Goal: Task Accomplishment & Management: Use online tool/utility

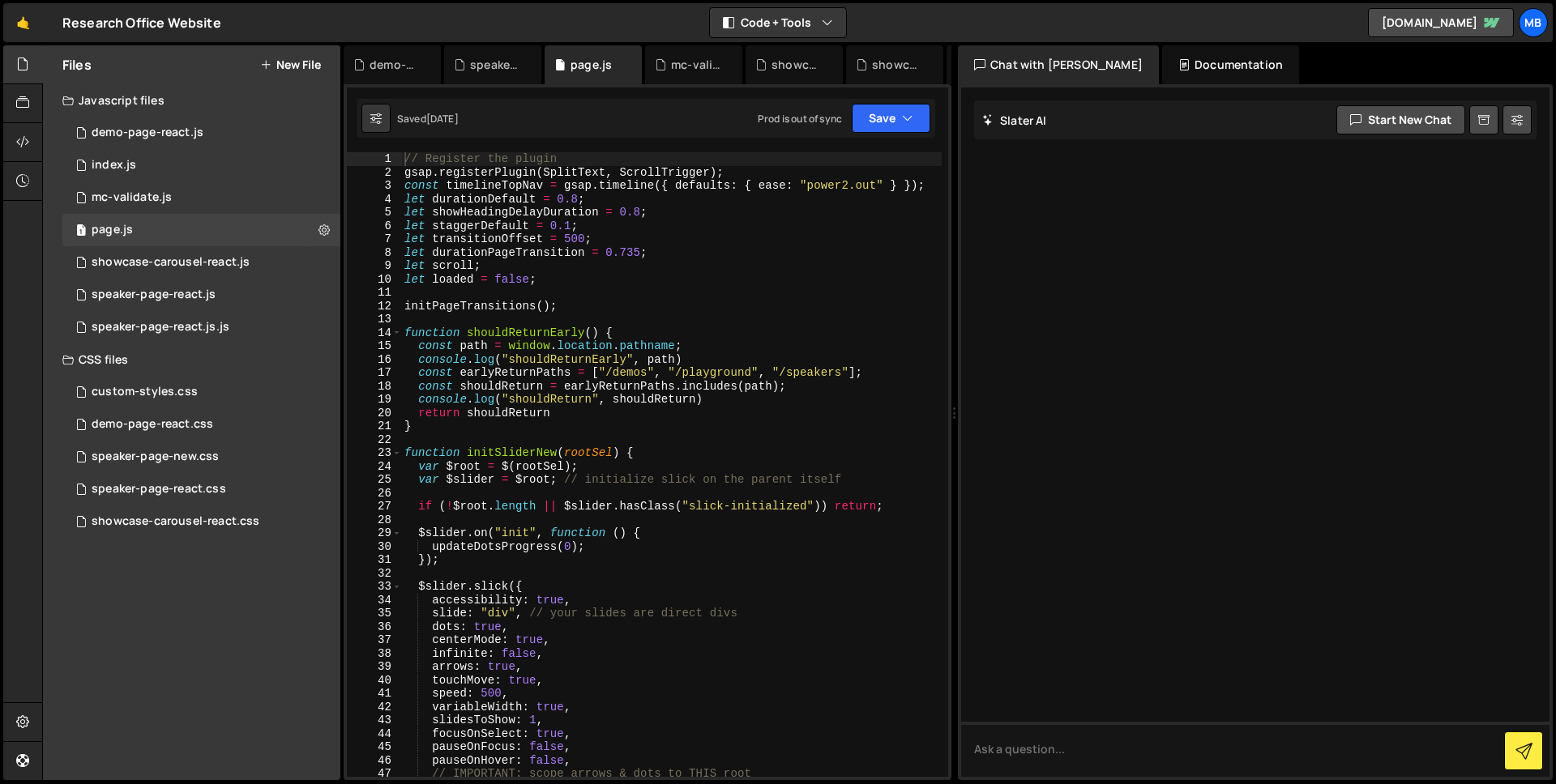
click at [518, 357] on div "// Register the plugin gsap . registerPlugin ( SplitText , ScrollTrigger ) ; co…" at bounding box center [672, 478] width 540 height 651
click at [457, 278] on div "// Register the plugin gsap . registerPlugin ( SplitText , ScrollTrigger ) ; co…" at bounding box center [672, 478] width 540 height 651
type textarea "let loaded = false;"
click at [457, 278] on div "// Register the plugin gsap . registerPlugin ( SplitText , ScrollTrigger ) ; co…" at bounding box center [672, 478] width 540 height 651
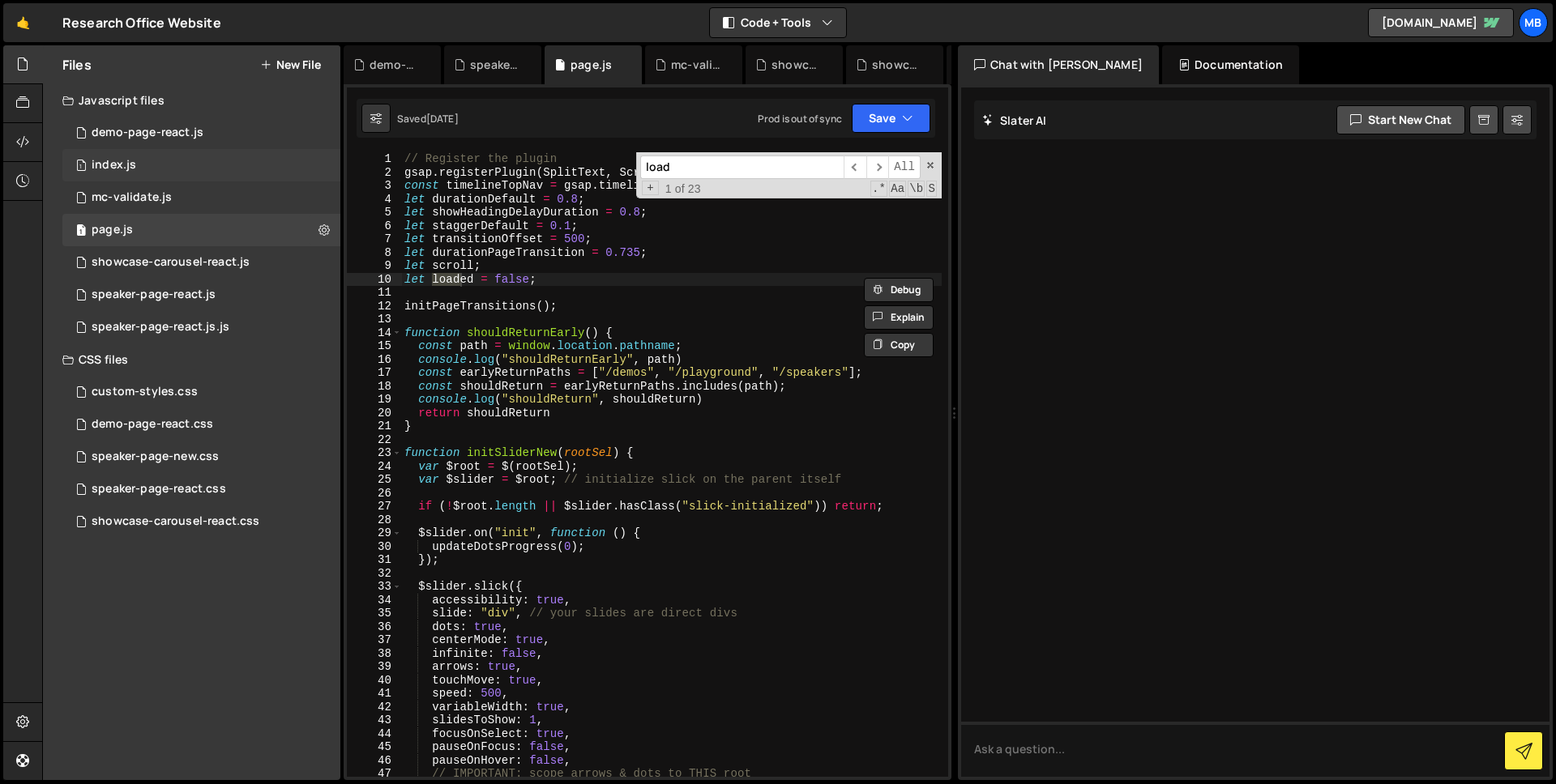
type input "load"
click at [199, 176] on div "1 index.js 0" at bounding box center [201, 165] width 278 height 32
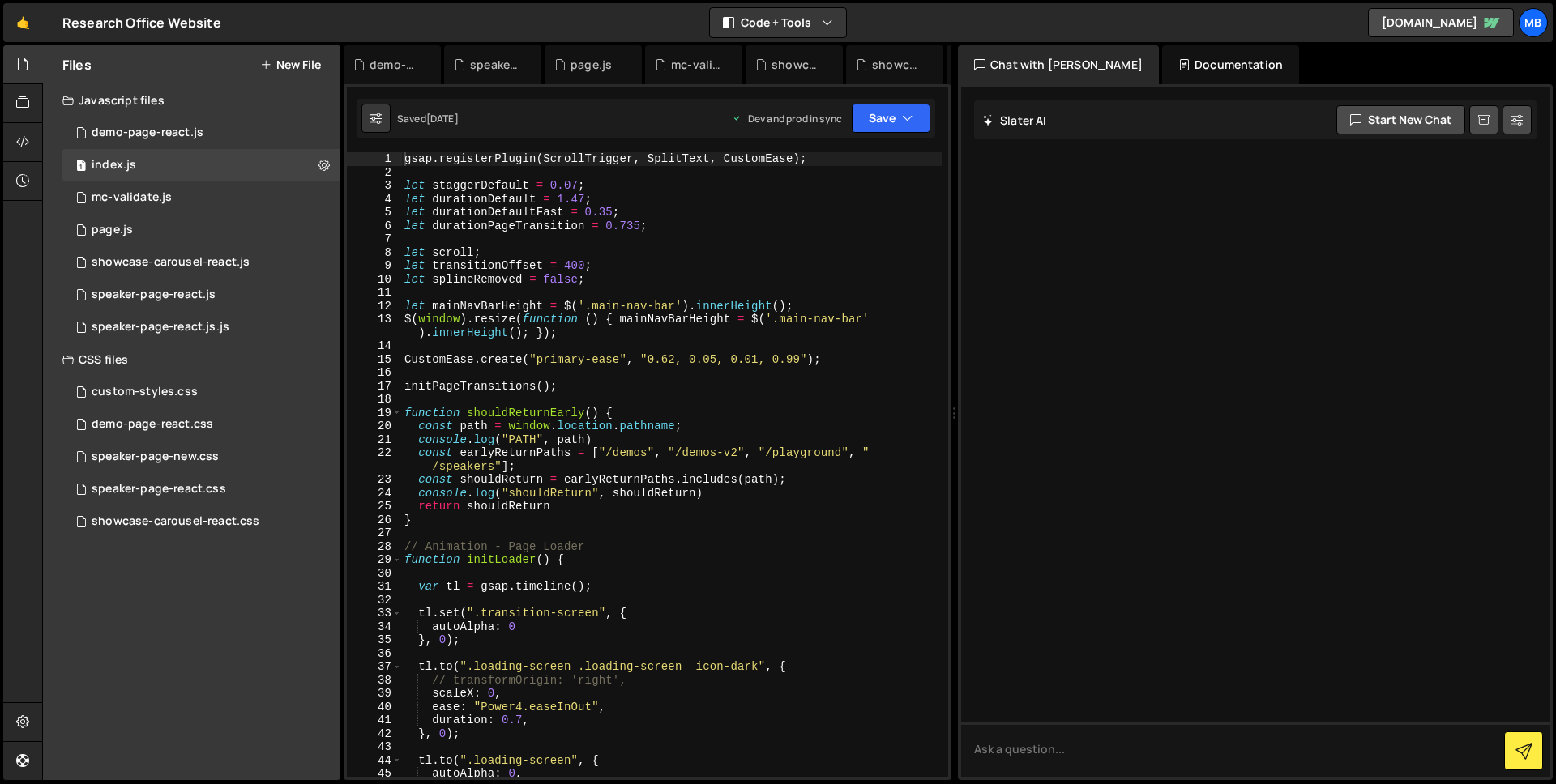
click at [671, 242] on div "gsap . registerPlugin ( ScrollTrigger , SplitText , CustomEase ) ; let staggerD…" at bounding box center [672, 478] width 540 height 651
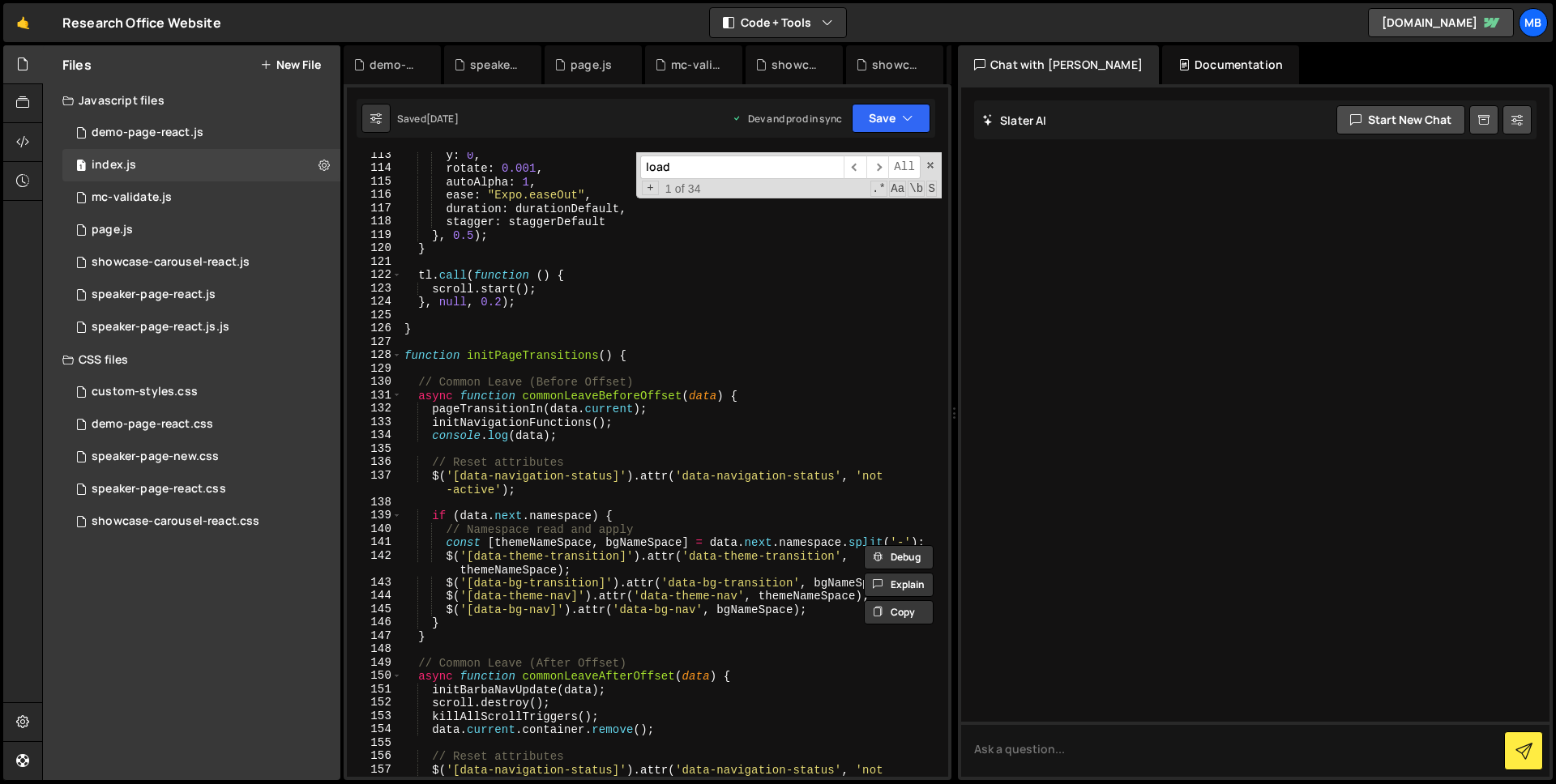
scroll to position [1543, 0]
type input "load"
click at [724, 487] on div "y : 0 , rotate : 0.001 , autoAlpha : 1 , ease : "Expo.easeOut" , duration : dur…" at bounding box center [672, 478] width 540 height 665
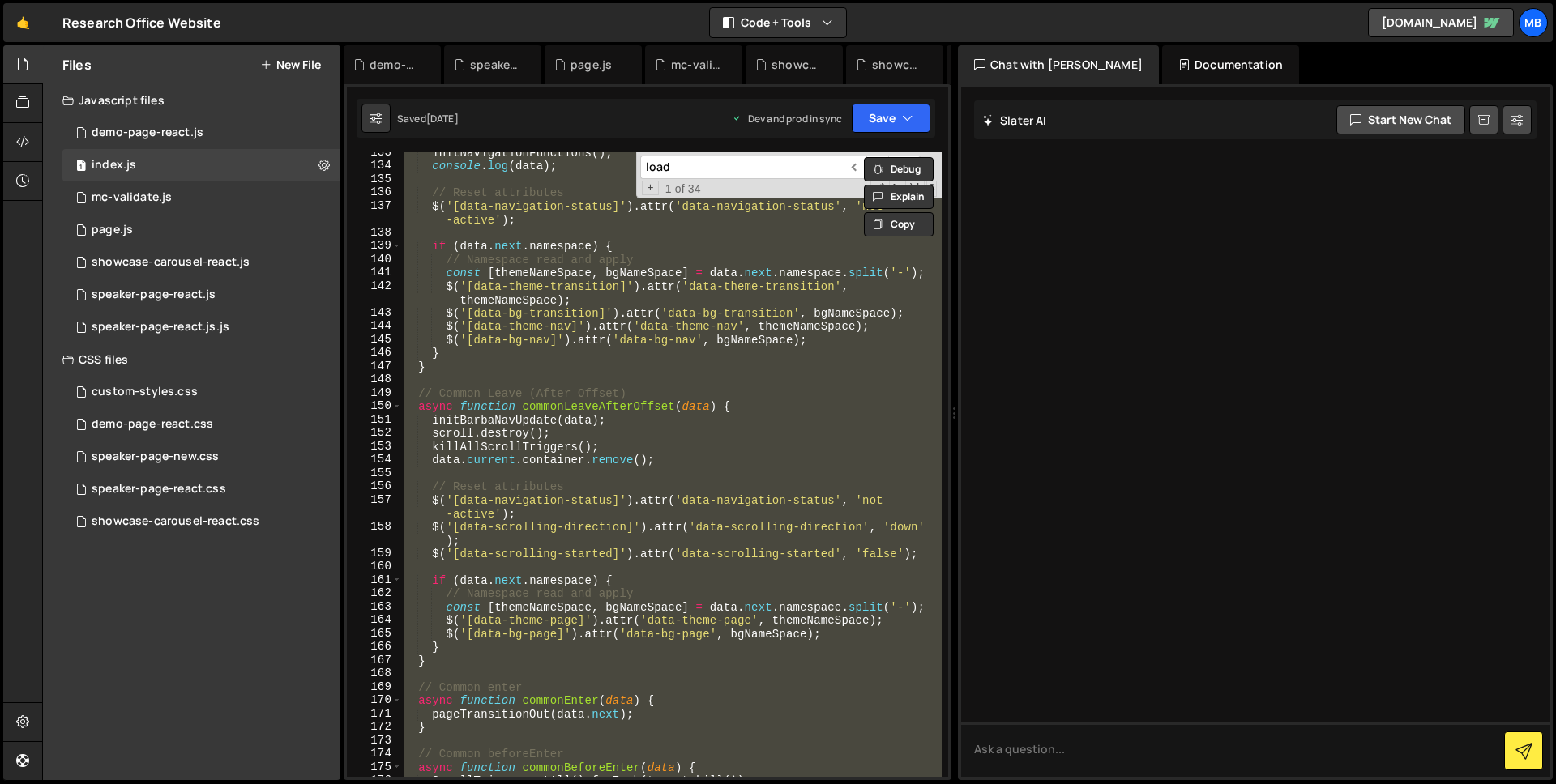
scroll to position [1862, 0]
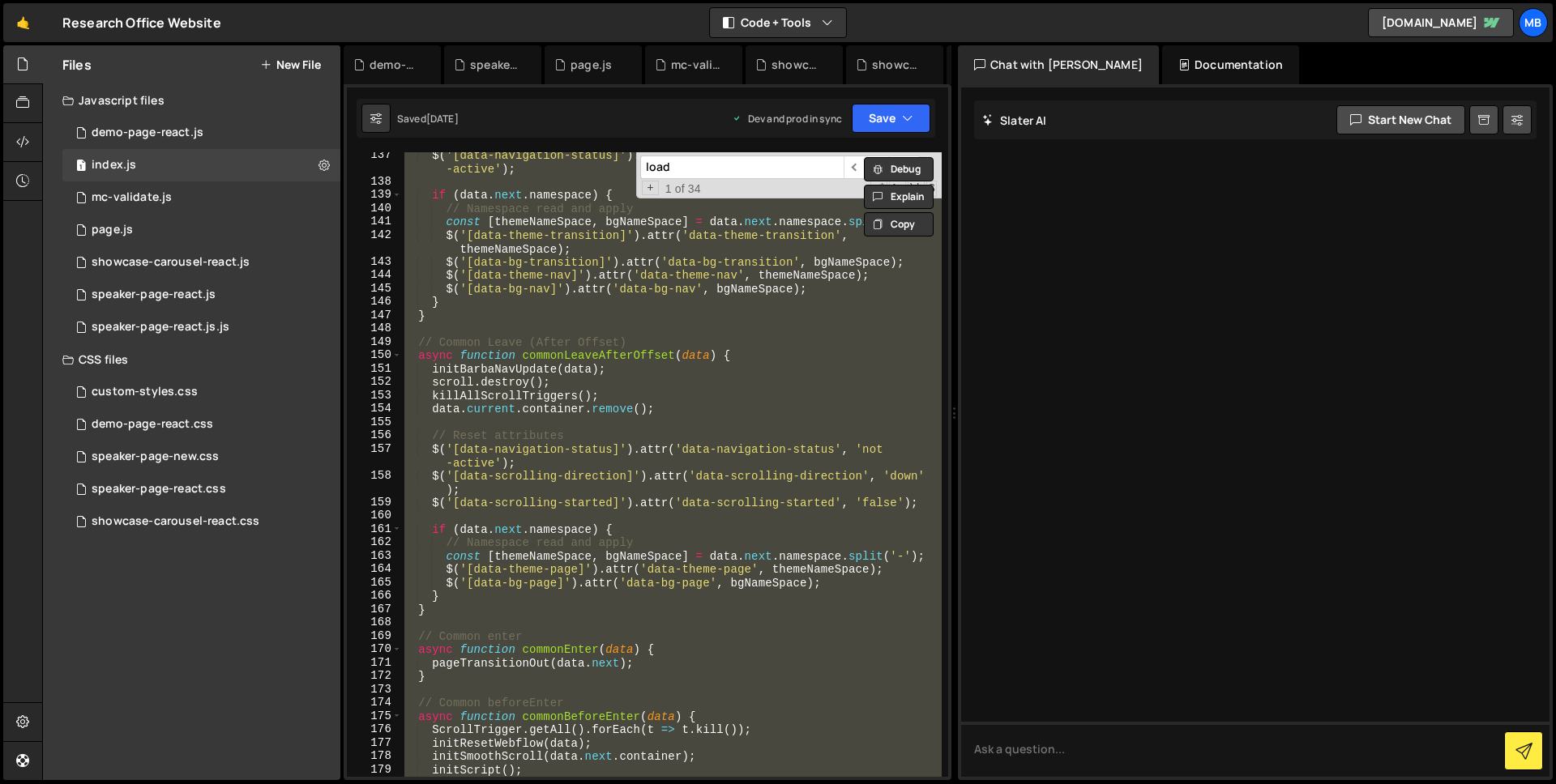
click at [707, 581] on div "$ ( '[data-navigation-status]' ) . attr ( 'data-navigation-status' , 'not -acti…" at bounding box center [672, 480] width 540 height 665
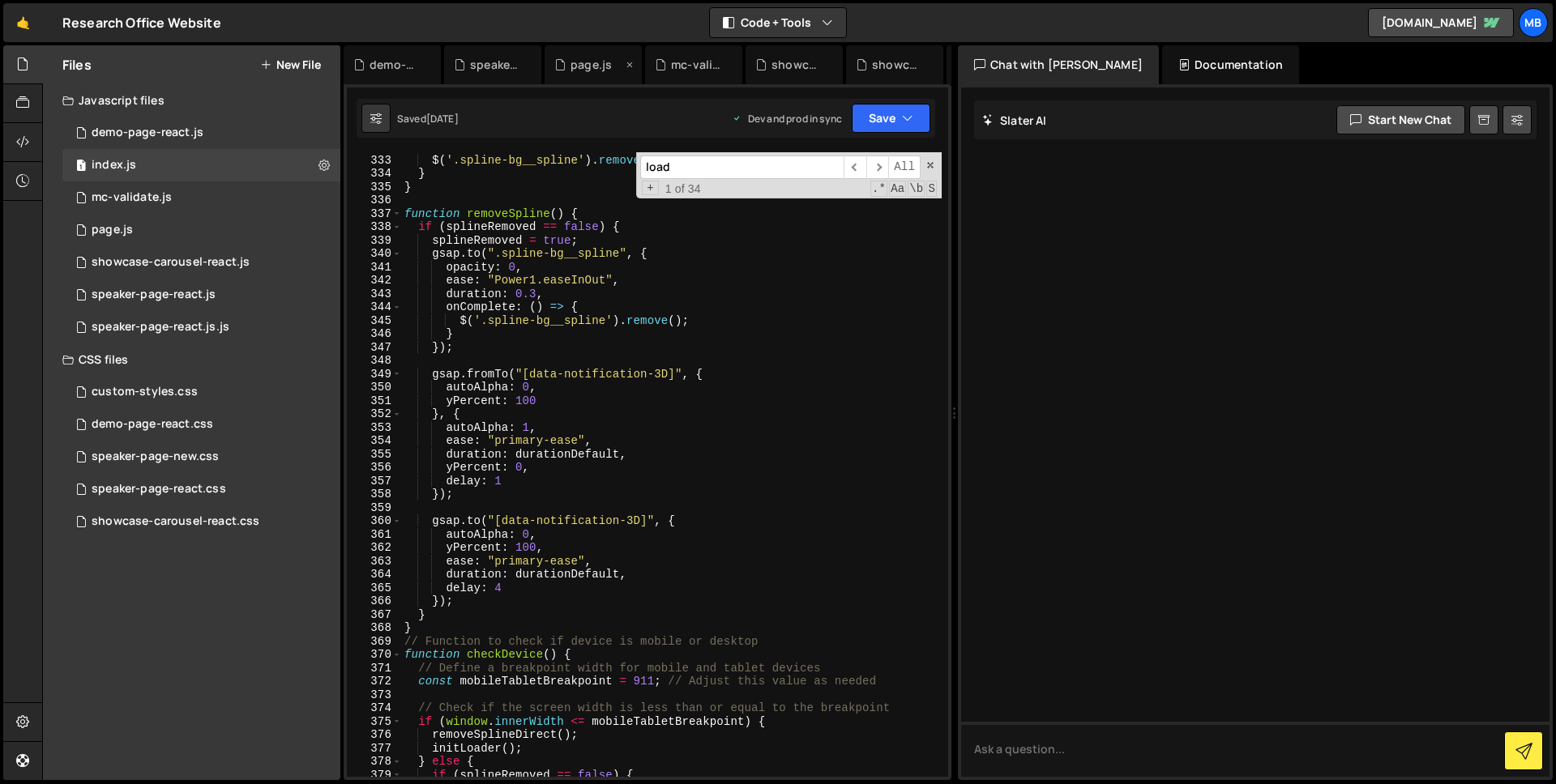
scroll to position [4530, 0]
click at [628, 396] on div "splineRemoved = true ; $ ( '.spline-bg__spline' ) . remove ( ) ; } } function r…" at bounding box center [672, 466] width 540 height 651
type textarea "yPercent: 100"
paste input "splineLoade"
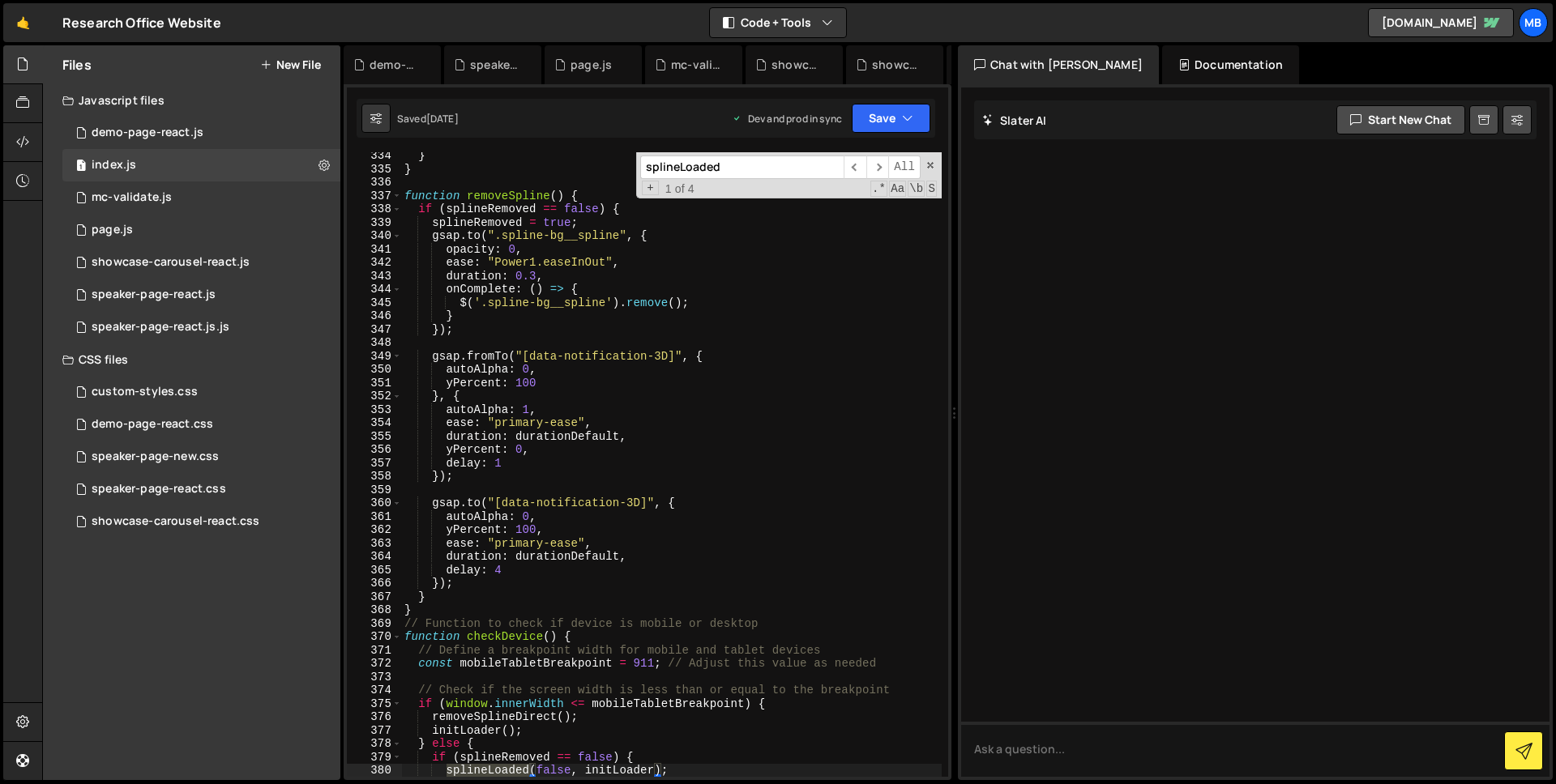
scroll to position [4548, 0]
click at [757, 165] on input "splineLoaded" at bounding box center [742, 166] width 204 height 23
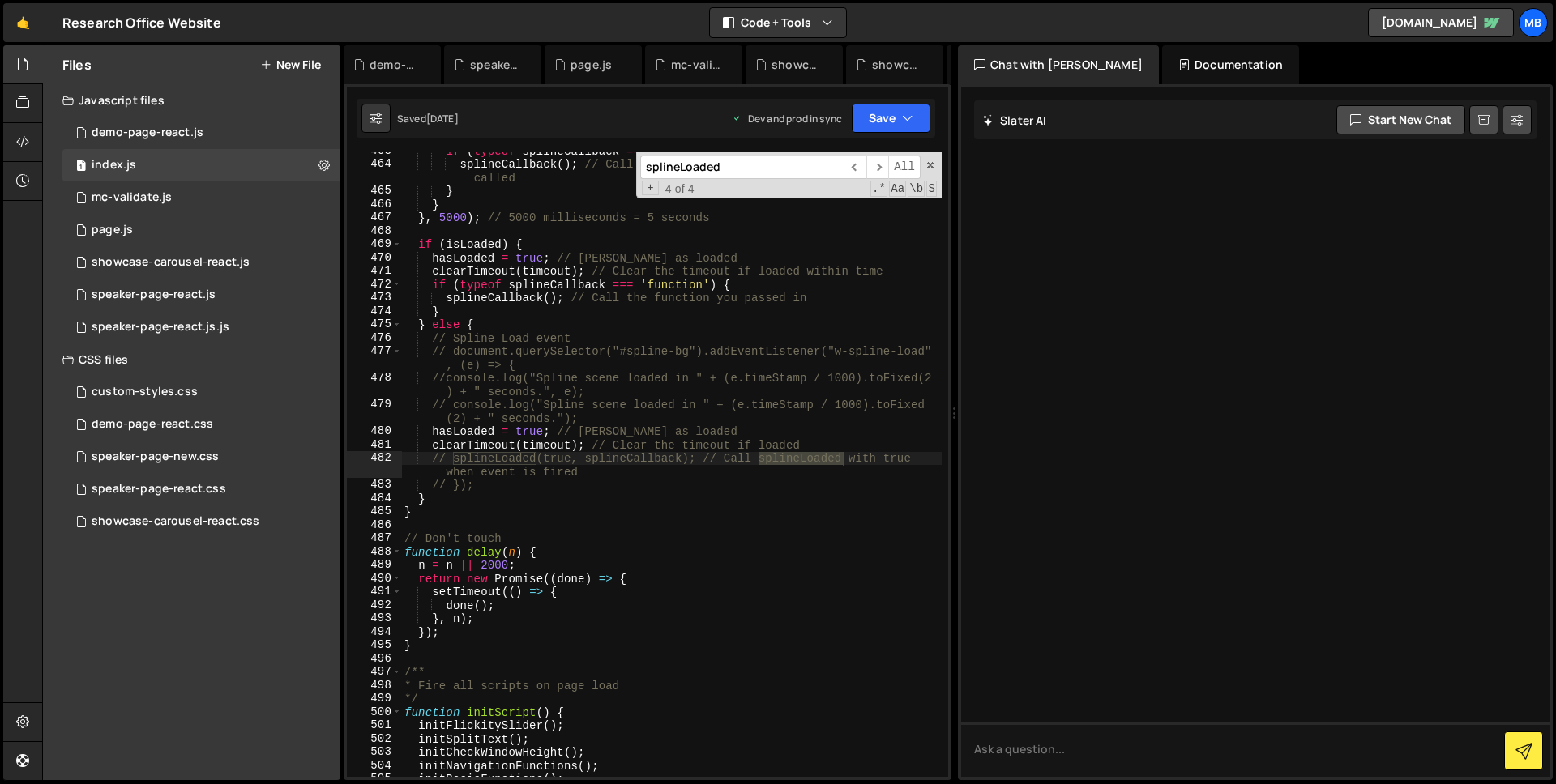
scroll to position [4846, 0]
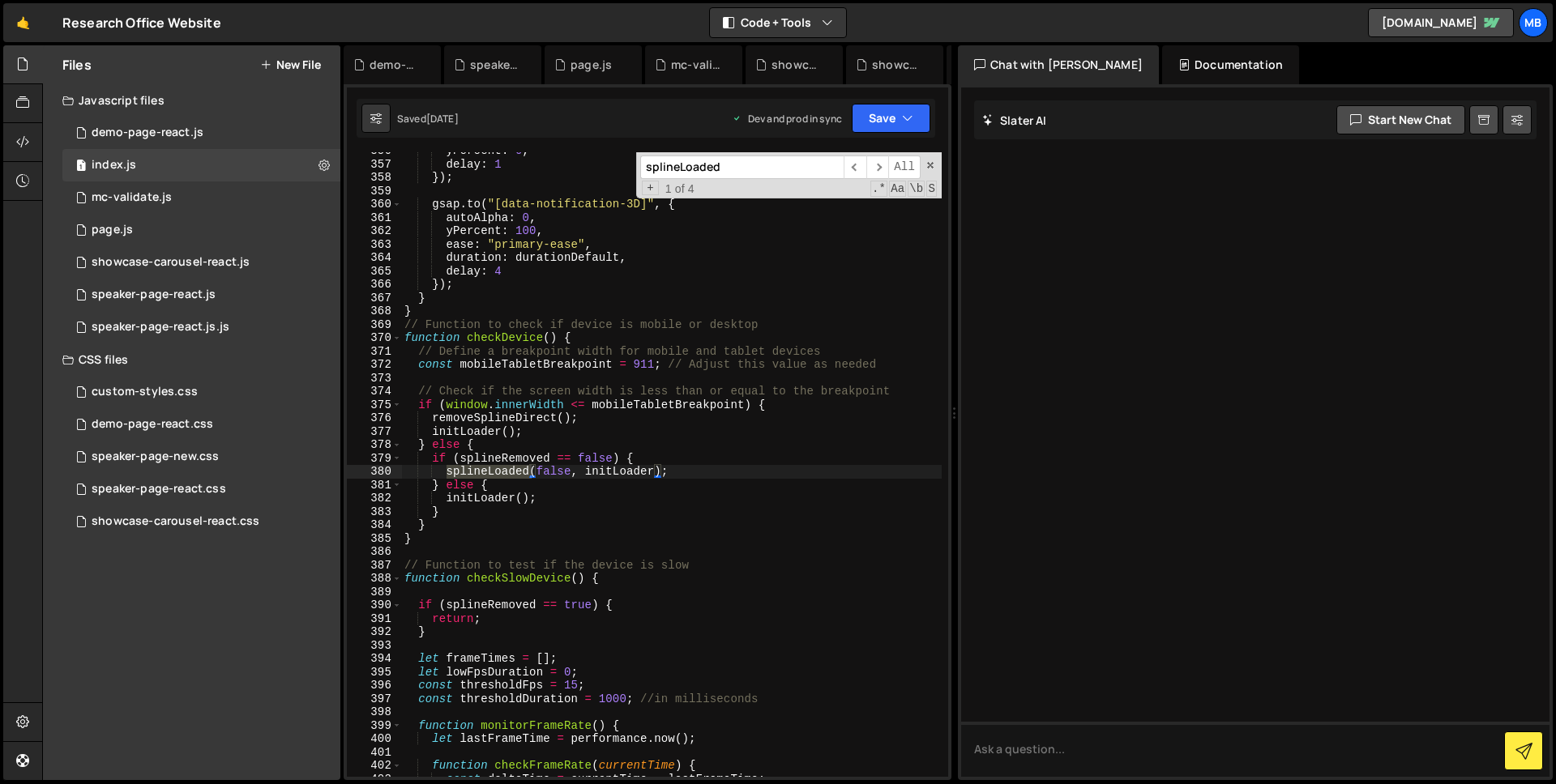
type input "splineLoaded"
click at [742, 167] on input "splineLoaded" at bounding box center [742, 166] width 204 height 23
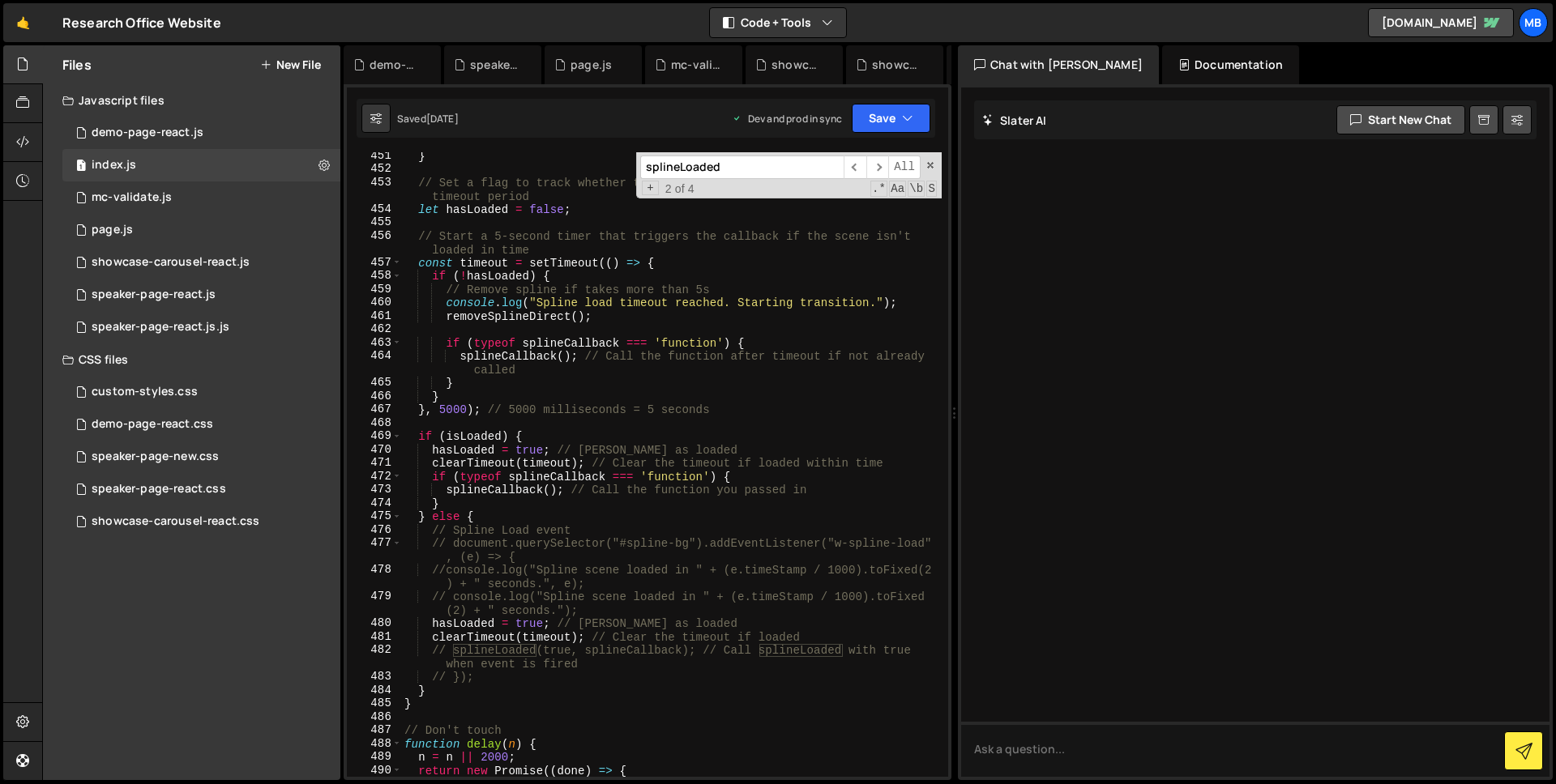
scroll to position [6140, 0]
click at [738, 167] on input "splineLoaded" at bounding box center [742, 166] width 204 height 23
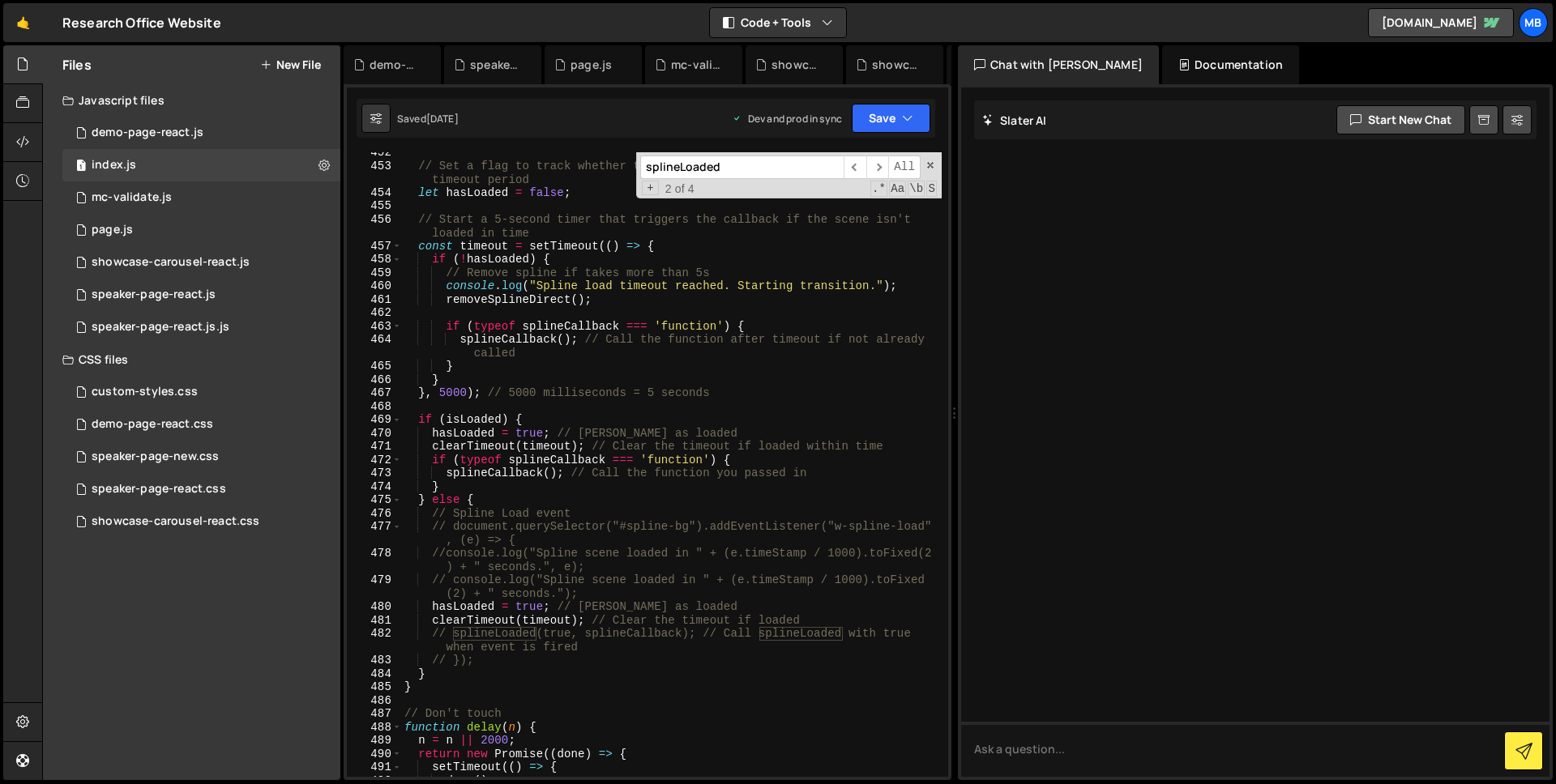
scroll to position [6155, 0]
click at [537, 415] on div "// Set a flag to track whether the spline has been loaded within the timeout pe…" at bounding box center [672, 472] width 540 height 651
click at [507, 498] on div "// Set a flag to track whether the spline has been loaded within the timeout pe…" at bounding box center [672, 472] width 540 height 651
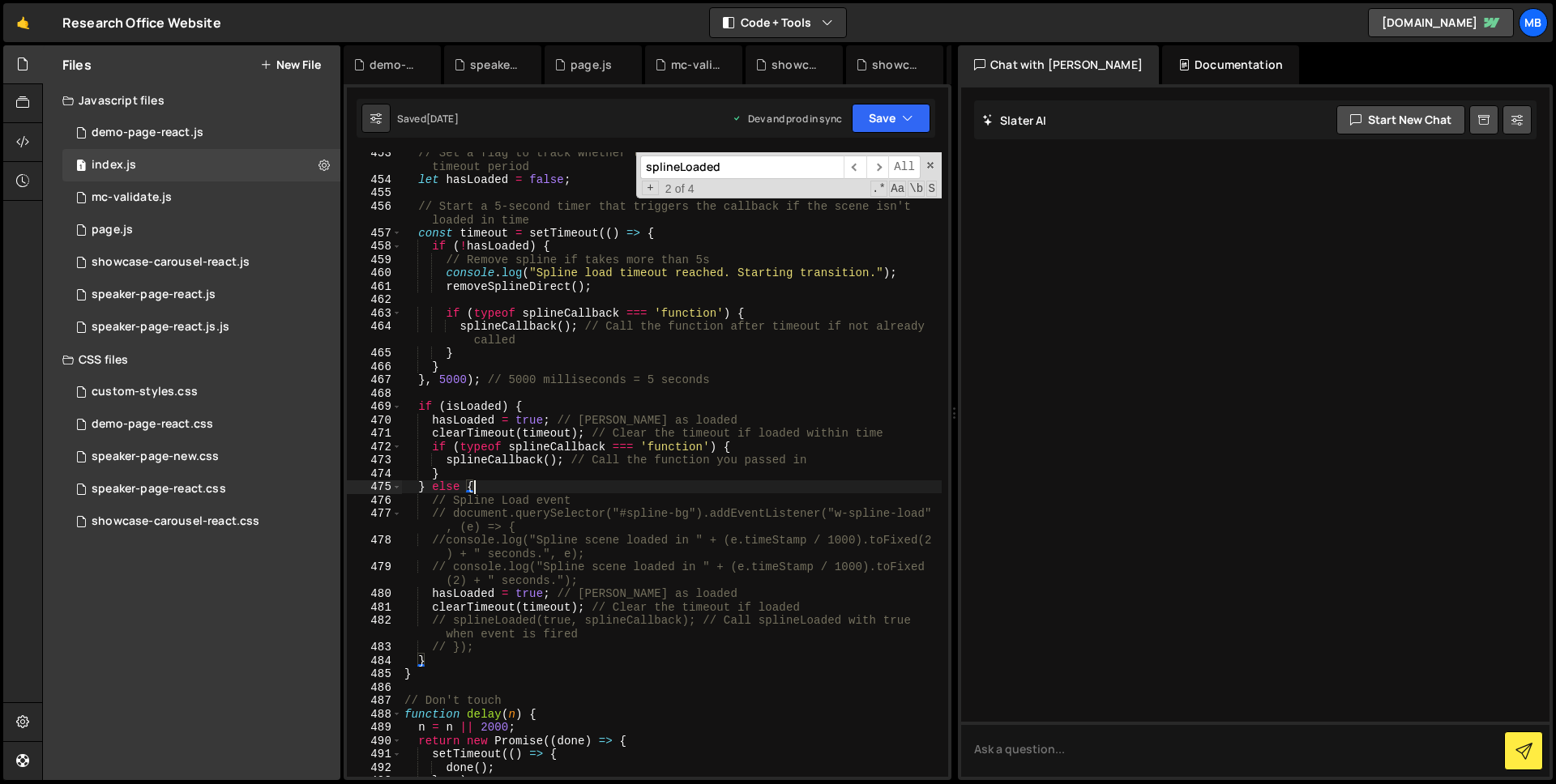
scroll to position [6170, 0]
click at [462, 402] on div "// Set a flag to track whether the spline has been loaded within the timeout pe…" at bounding box center [672, 475] width 540 height 665
type textarea "if (isLoaded) {"
click at [462, 402] on div "// Set a flag to track whether the spline has been loaded within the timeout pe…" at bounding box center [672, 475] width 540 height 665
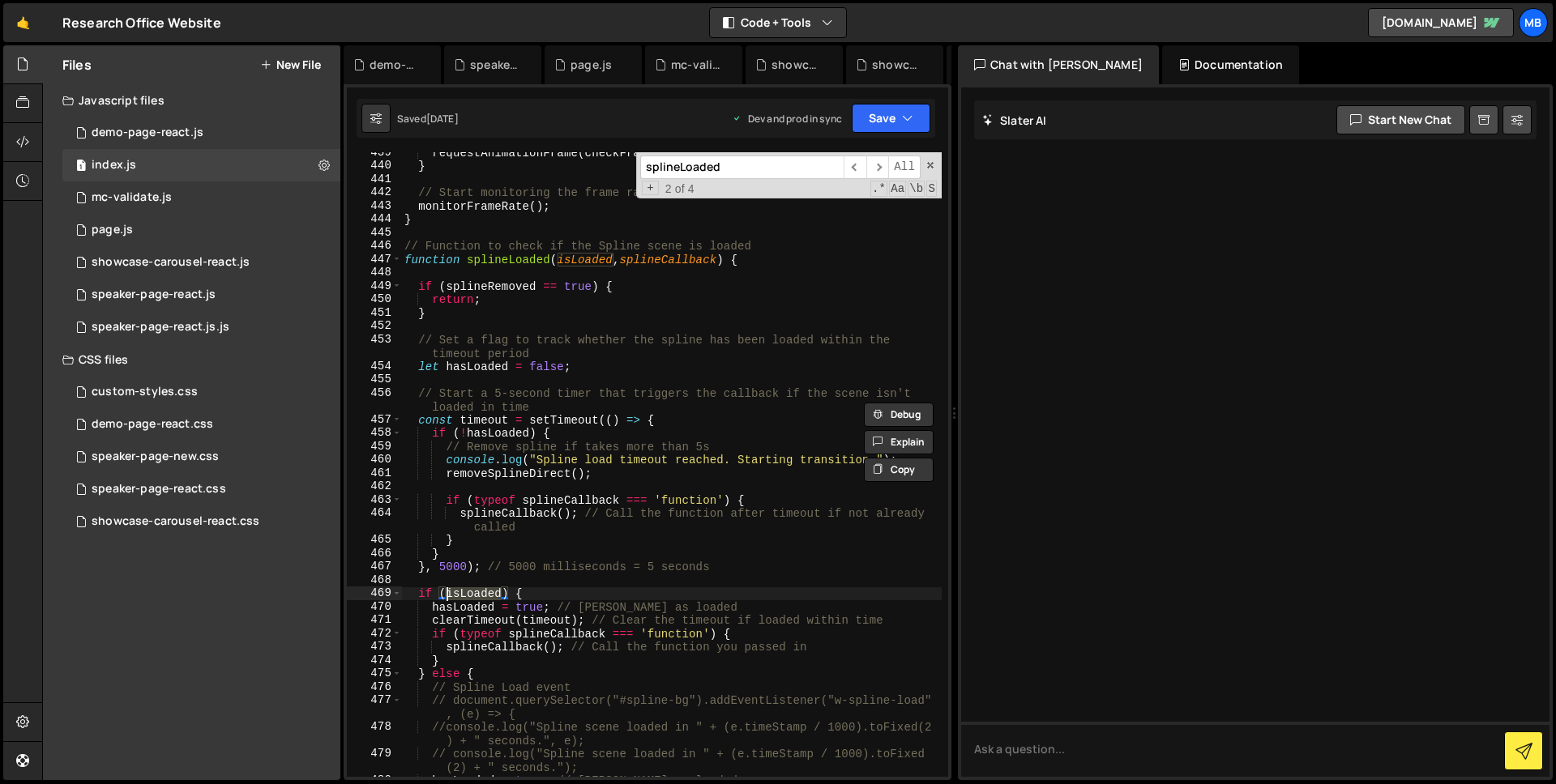
scroll to position [5974, 0]
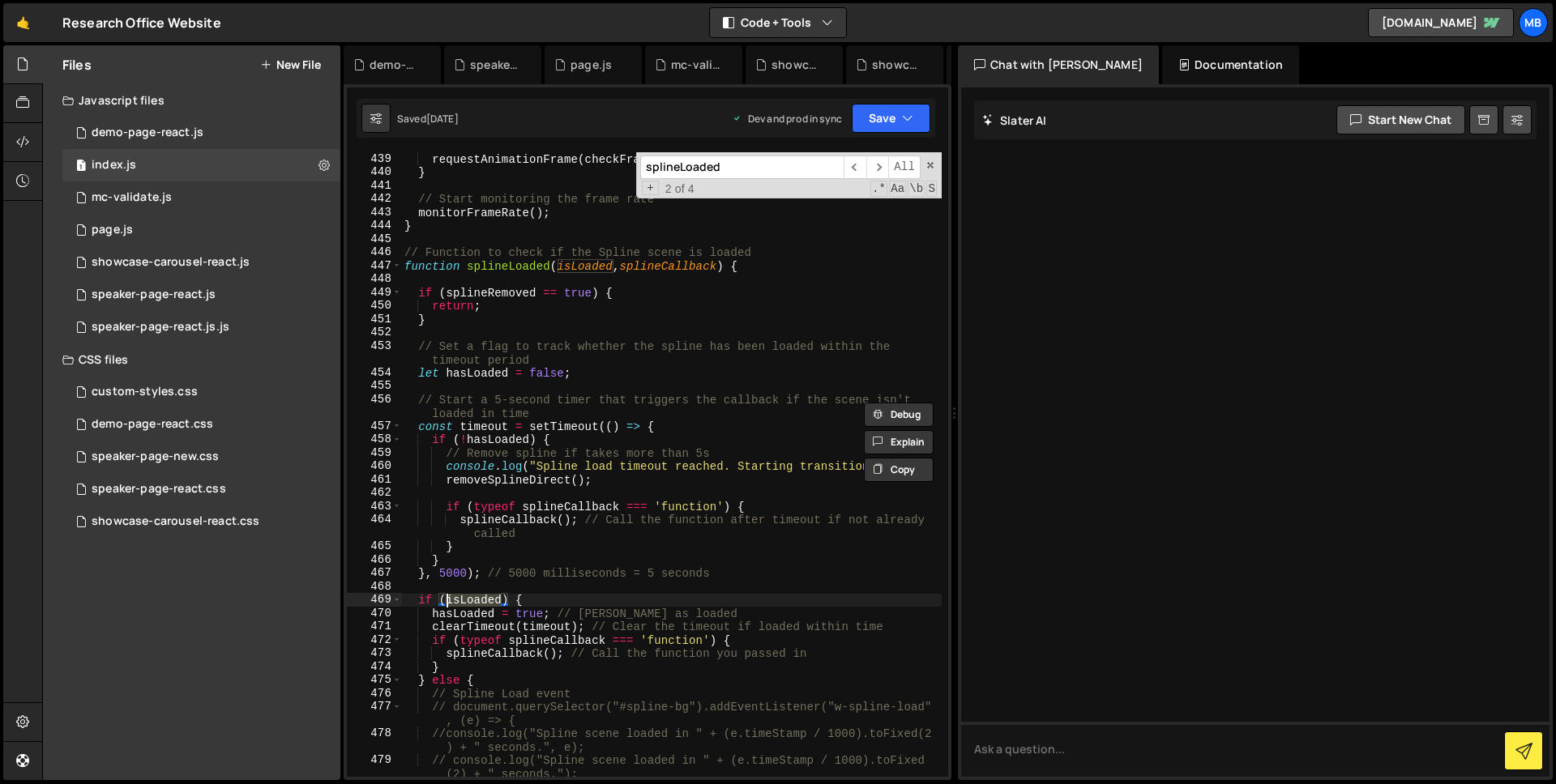
type input "isLoaded"
type textarea "function splineLoaded(isLoaded, splineCallback) {"
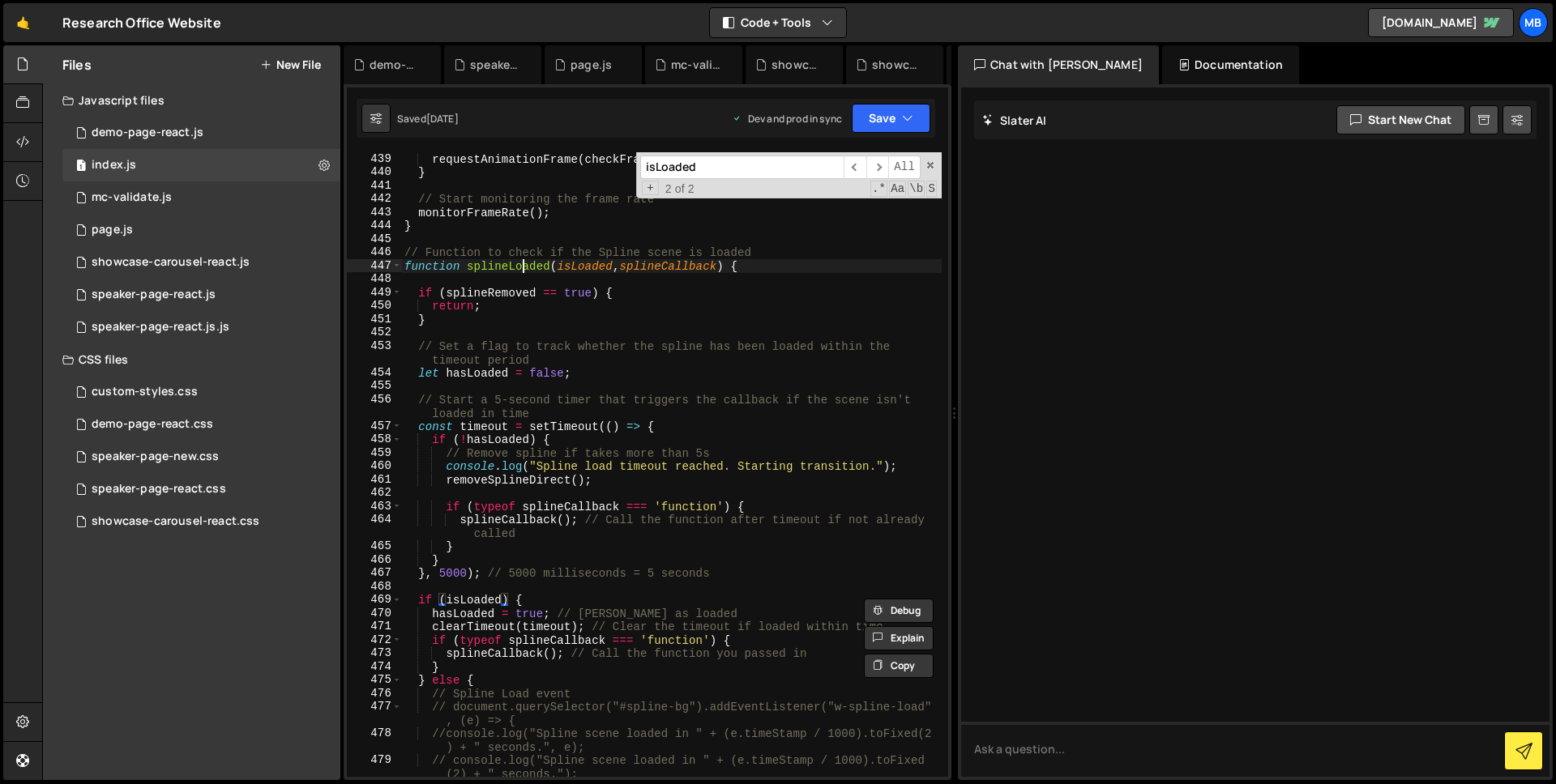
click at [521, 263] on div "requestAnimationFrame ( checkFrameRate ) ; } // Start monitoring the frame rate…" at bounding box center [672, 478] width 540 height 651
type input "splineLoaded"
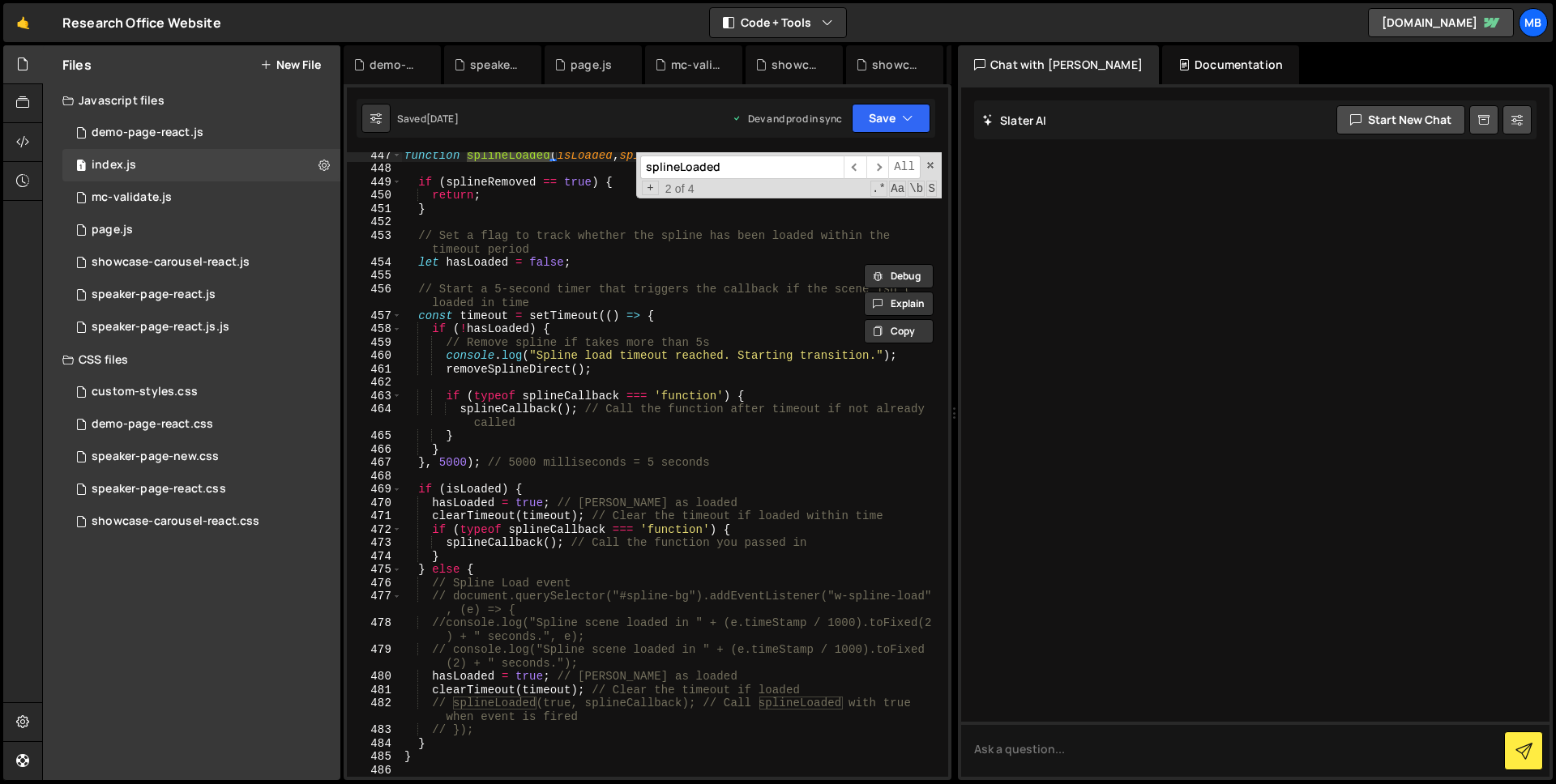
scroll to position [6156, 0]
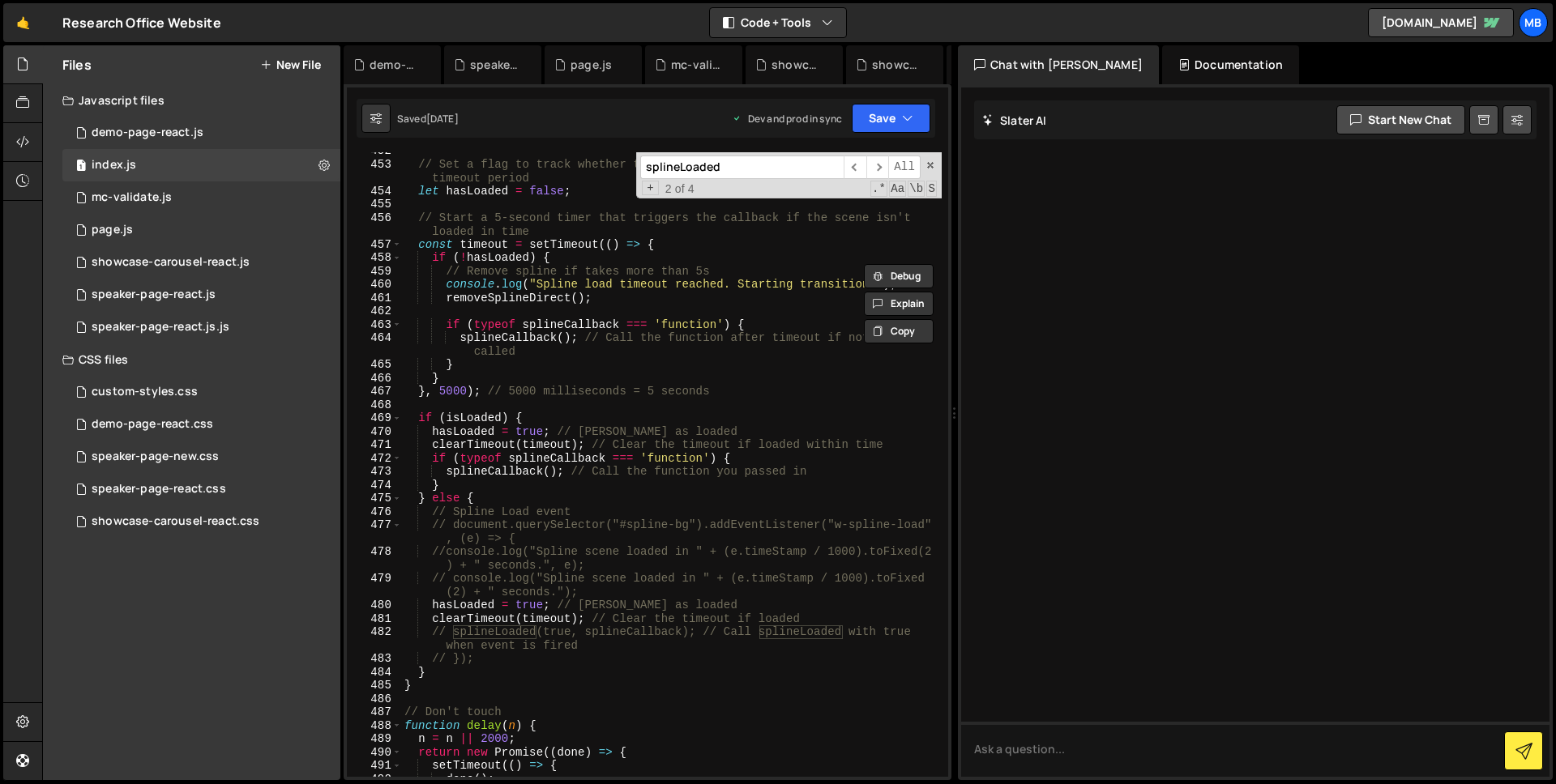
type textarea "hasLoaded = true; // Mark as loaded"
click at [458, 609] on div "// Set a flag to track whether the spline has been loaded within the timeout pe…" at bounding box center [672, 470] width 540 height 651
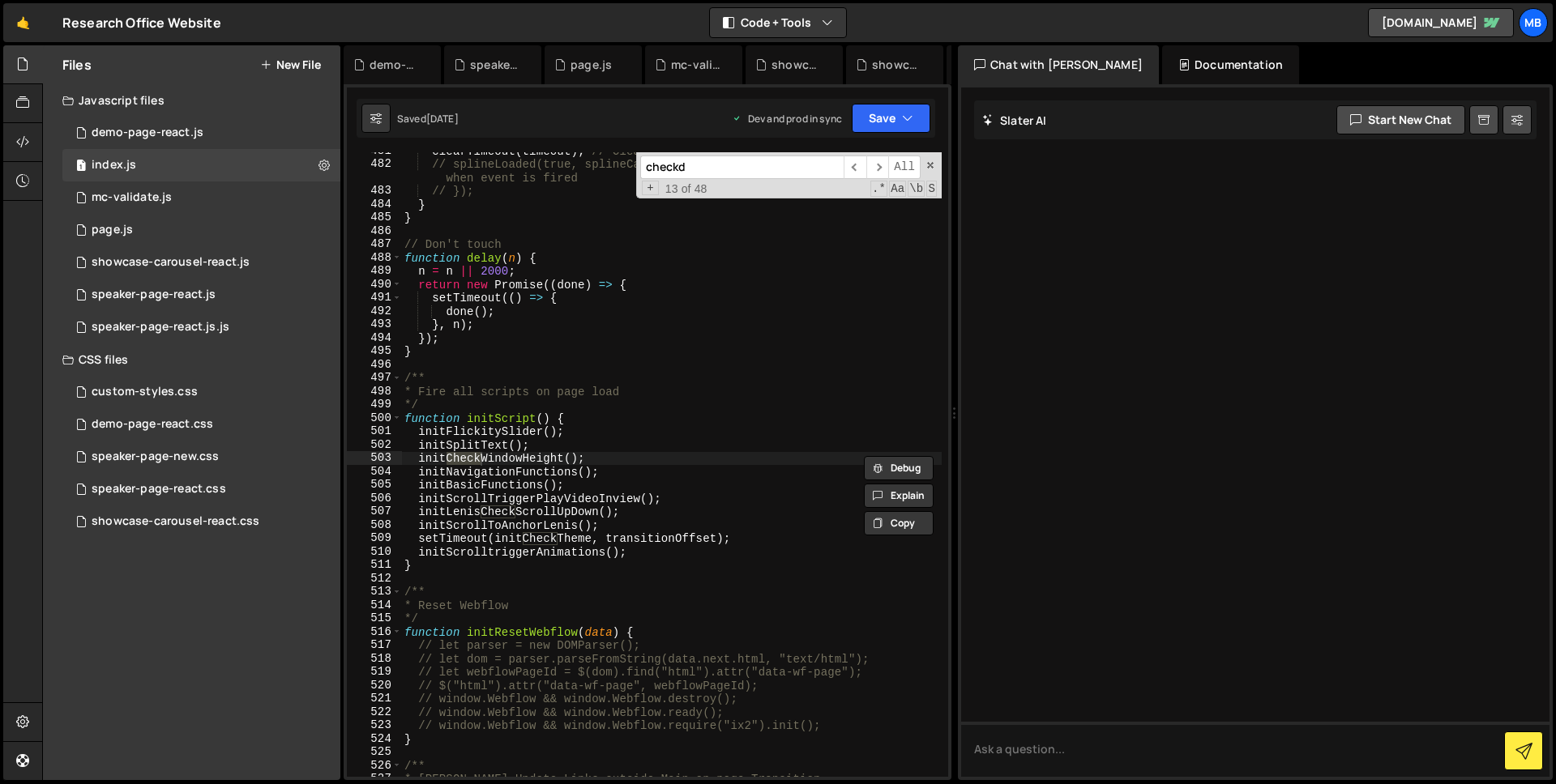
scroll to position [3417, 0]
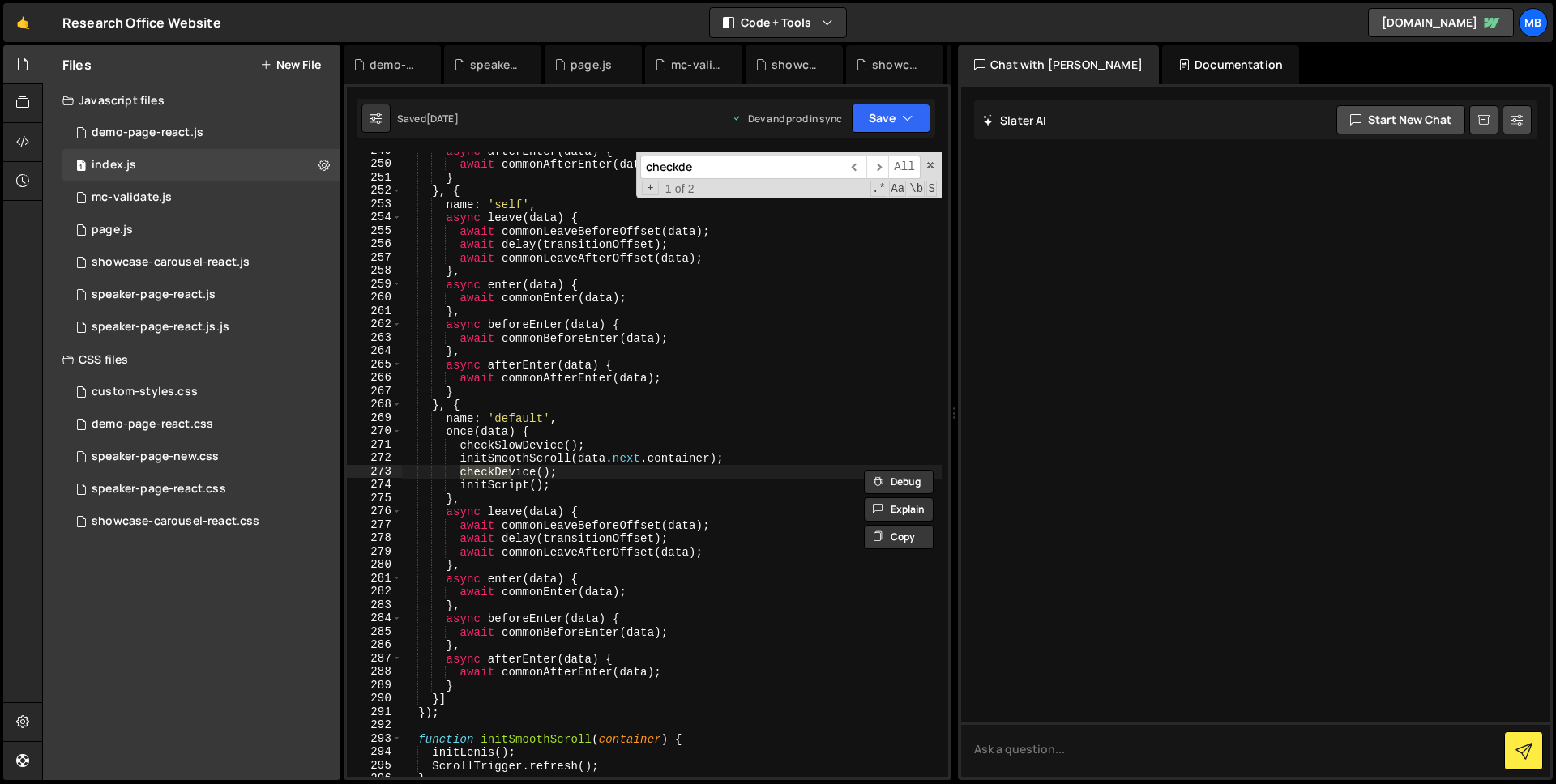
type input "checkde"
click at [512, 471] on div "async afterEnter ( data ) { await commonAfterEnter ( data ) ; } } , { name : 's…" at bounding box center [672, 465] width 540 height 625
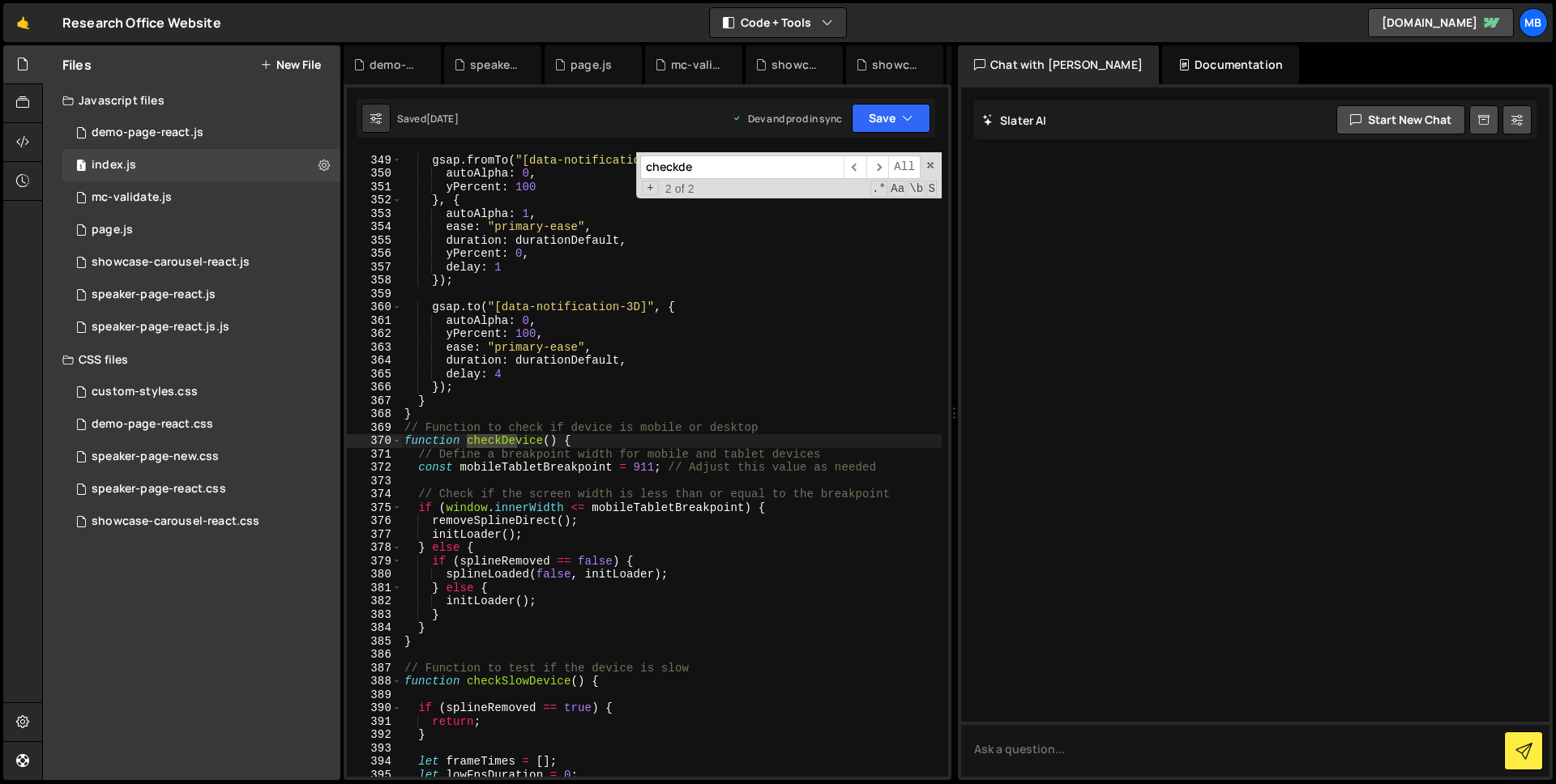
scroll to position [4747, 0]
click at [655, 562] on div "gsap . fromTo ( "[data-notification-3D]" , { autoAlpha : 0 , yPercent : 100 } ,…" at bounding box center [672, 476] width 540 height 651
click at [506, 582] on div "gsap . fromTo ( "[data-notification-3D]" , { autoAlpha : 0 , yPercent : 100 } ,…" at bounding box center [672, 476] width 540 height 651
drag, startPoint x: 544, startPoint y: 597, endPoint x: 449, endPoint y: 599, distance: 95.0
click at [449, 599] on div "gsap . fromTo ( "[data-notification-3D]" , { autoAlpha : 0 , yPercent : 100 } ,…" at bounding box center [672, 476] width 540 height 651
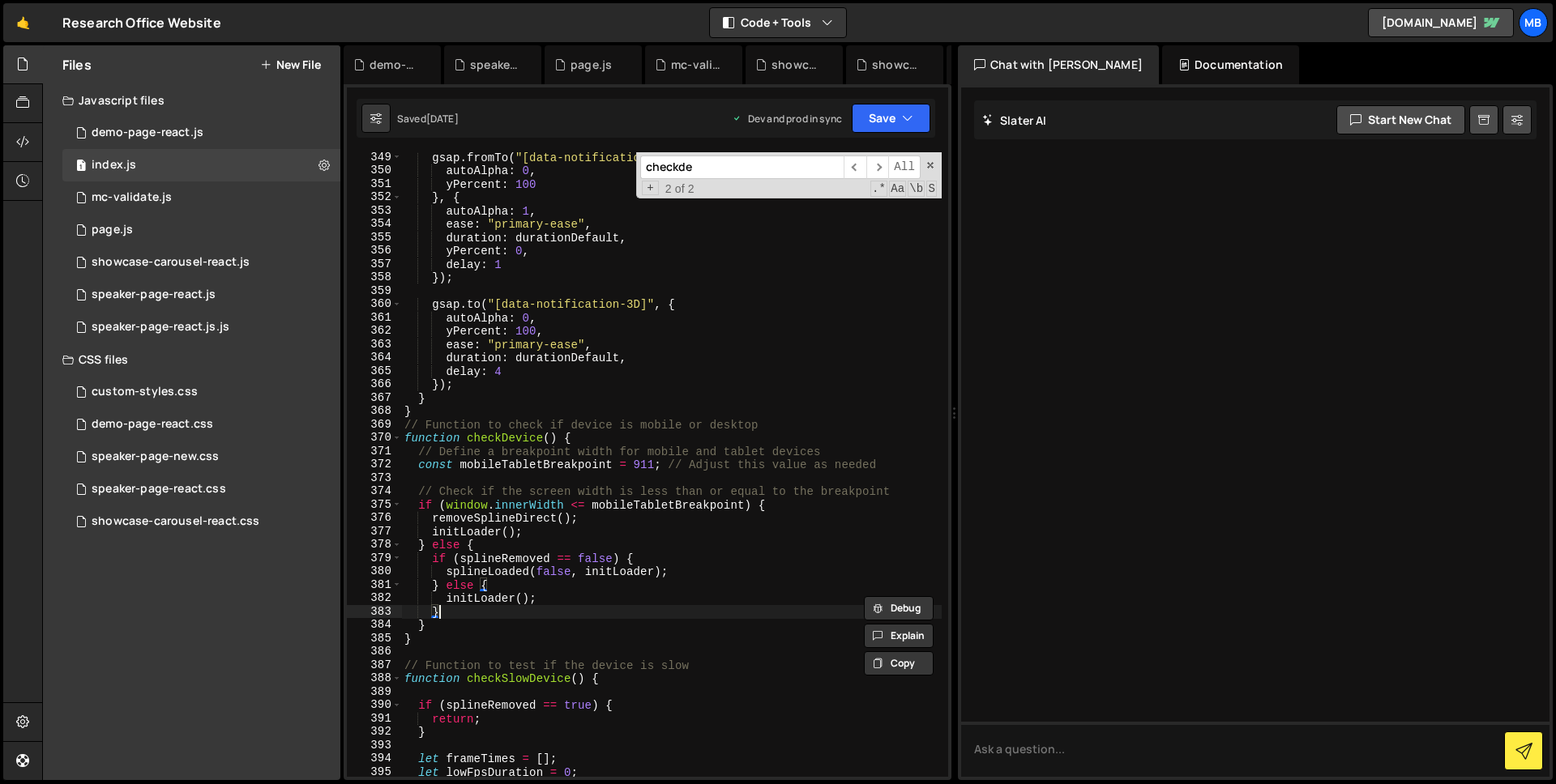
click at [459, 612] on div "gsap . fromTo ( "[data-notification-3D]" , { autoAlpha : 0 , yPercent : 100 } ,…" at bounding box center [672, 476] width 540 height 651
click at [524, 602] on div "gsap . fromTo ( "[data-notification-3D]" , { autoAlpha : 0 , yPercent : 100 } ,…" at bounding box center [672, 476] width 540 height 651
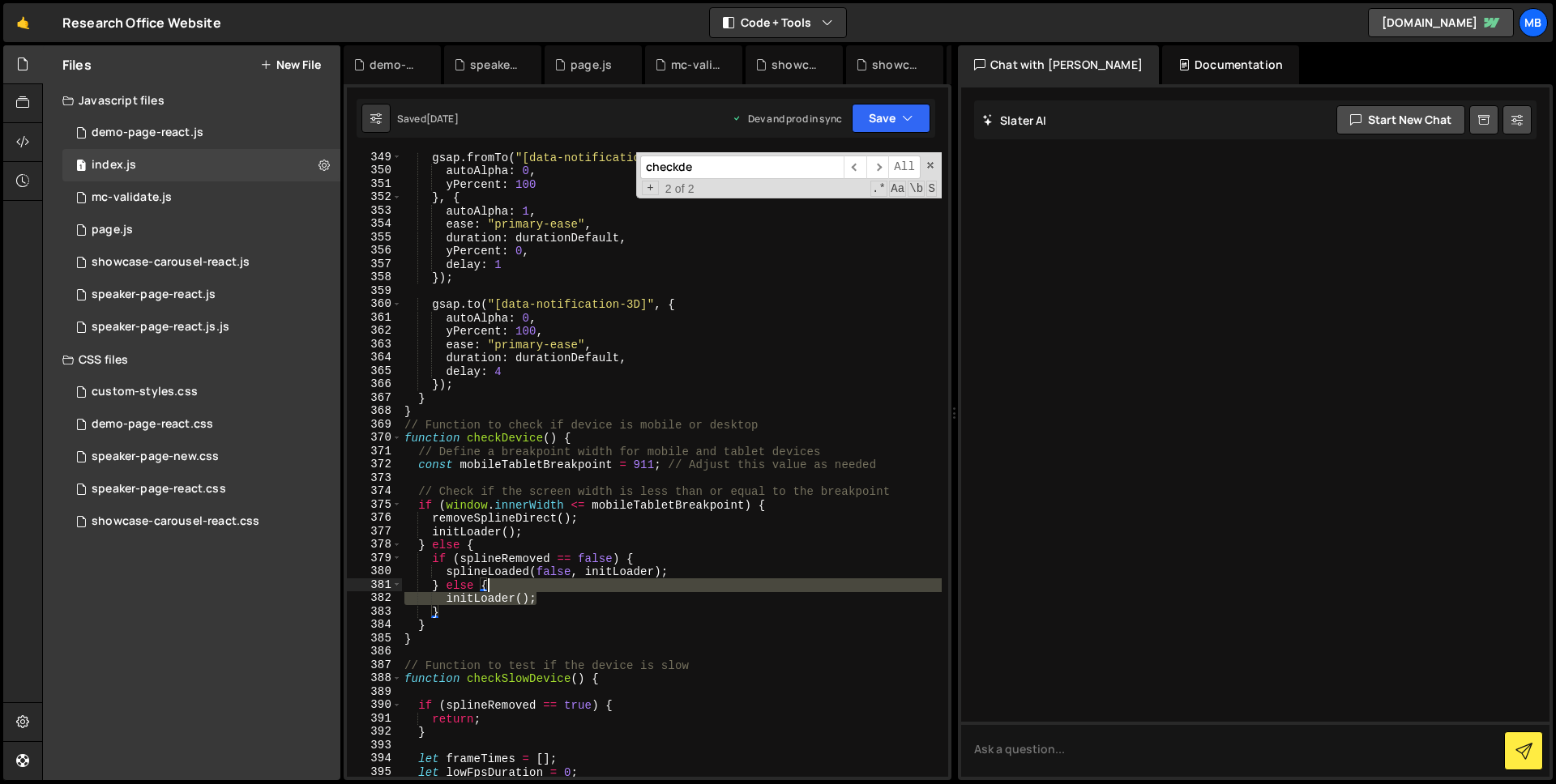
drag, startPoint x: 579, startPoint y: 599, endPoint x: 545, endPoint y: 584, distance: 37.2
click at [545, 584] on div "gsap . fromTo ( "[data-notification-3D]" , { autoAlpha : 0 , yPercent : 100 } ,…" at bounding box center [672, 476] width 540 height 651
click at [545, 586] on div "gsap . fromTo ( "[data-notification-3D]" , { autoAlpha : 0 , yPercent : 100 } ,…" at bounding box center [672, 465] width 540 height 625
click at [509, 545] on div "gsap . fromTo ( "[data-notification-3D]" , { autoAlpha : 0 , yPercent : 100 } ,…" at bounding box center [672, 476] width 540 height 651
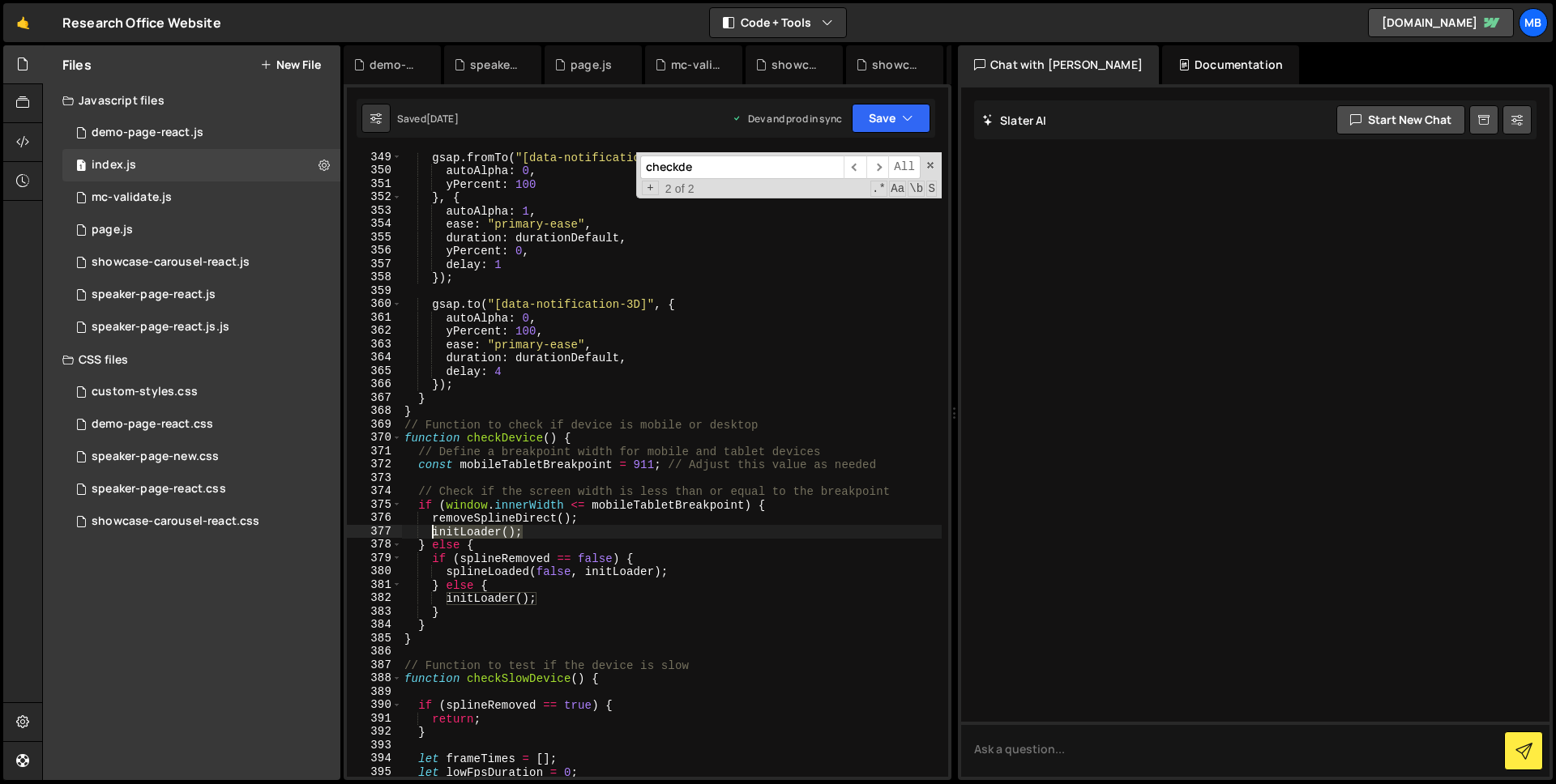
drag, startPoint x: 527, startPoint y: 534, endPoint x: 432, endPoint y: 532, distance: 95.0
click at [432, 532] on div "gsap . fromTo ( "[data-notification-3D]" , { autoAlpha : 0 , yPercent : 100 } ,…" at bounding box center [672, 476] width 540 height 651
type textarea "initLoader();"
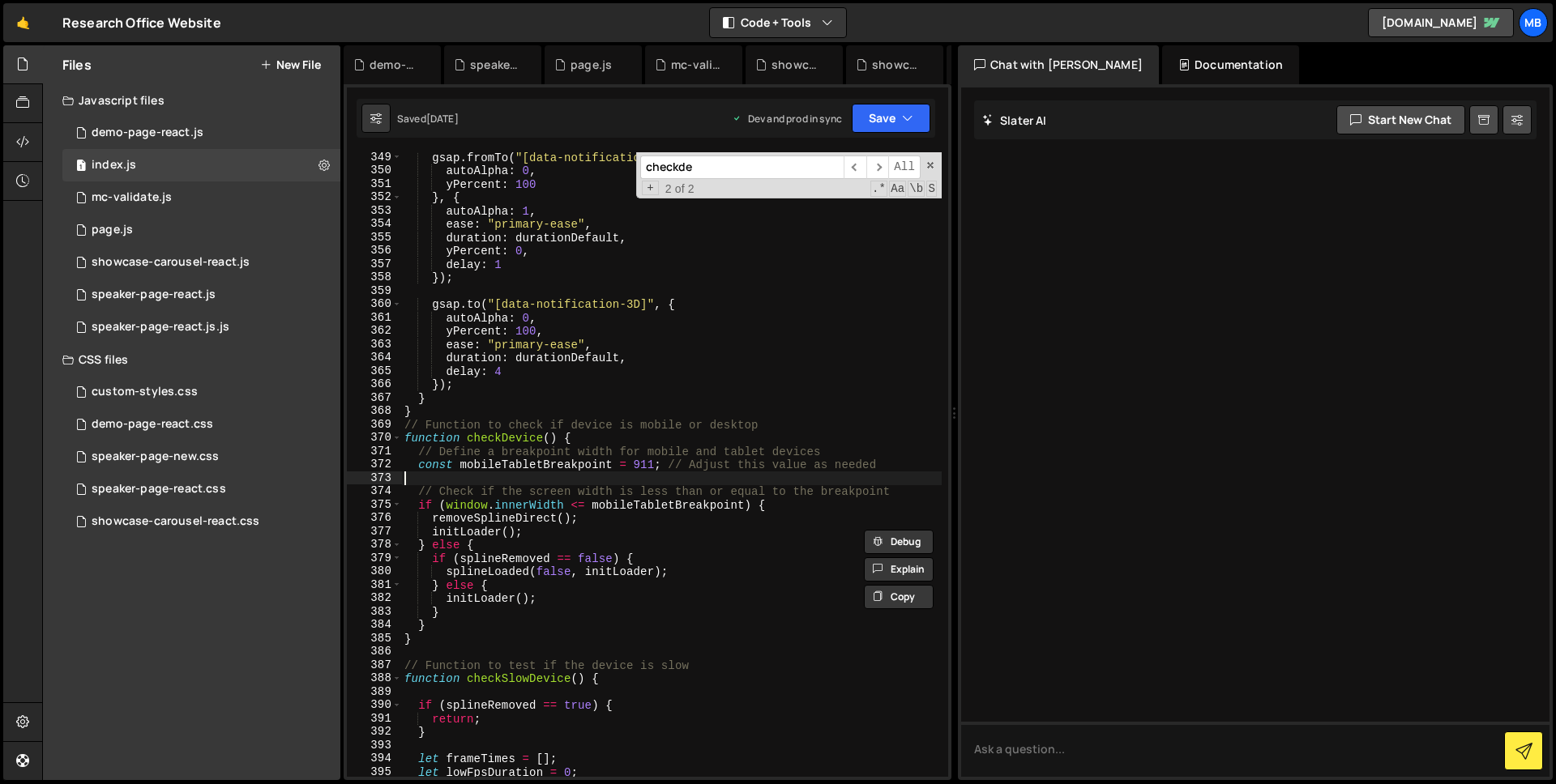
click at [471, 481] on div "gsap . fromTo ( "[data-notification-3D]" , { autoAlpha : 0 , yPercent : 100 } ,…" at bounding box center [672, 476] width 540 height 651
paste textarea "initLoader();"
click at [406, 481] on div "gsap . fromTo ( "[data-notification-3D]" , { autoAlpha : 0 , yPercent : 100 } ,…" at bounding box center [672, 476] width 540 height 651
click at [434, 531] on div "gsap . fromTo ( "[data-notification-3D]" , { autoAlpha : 0 , yPercent : 100 } ,…" at bounding box center [672, 476] width 540 height 651
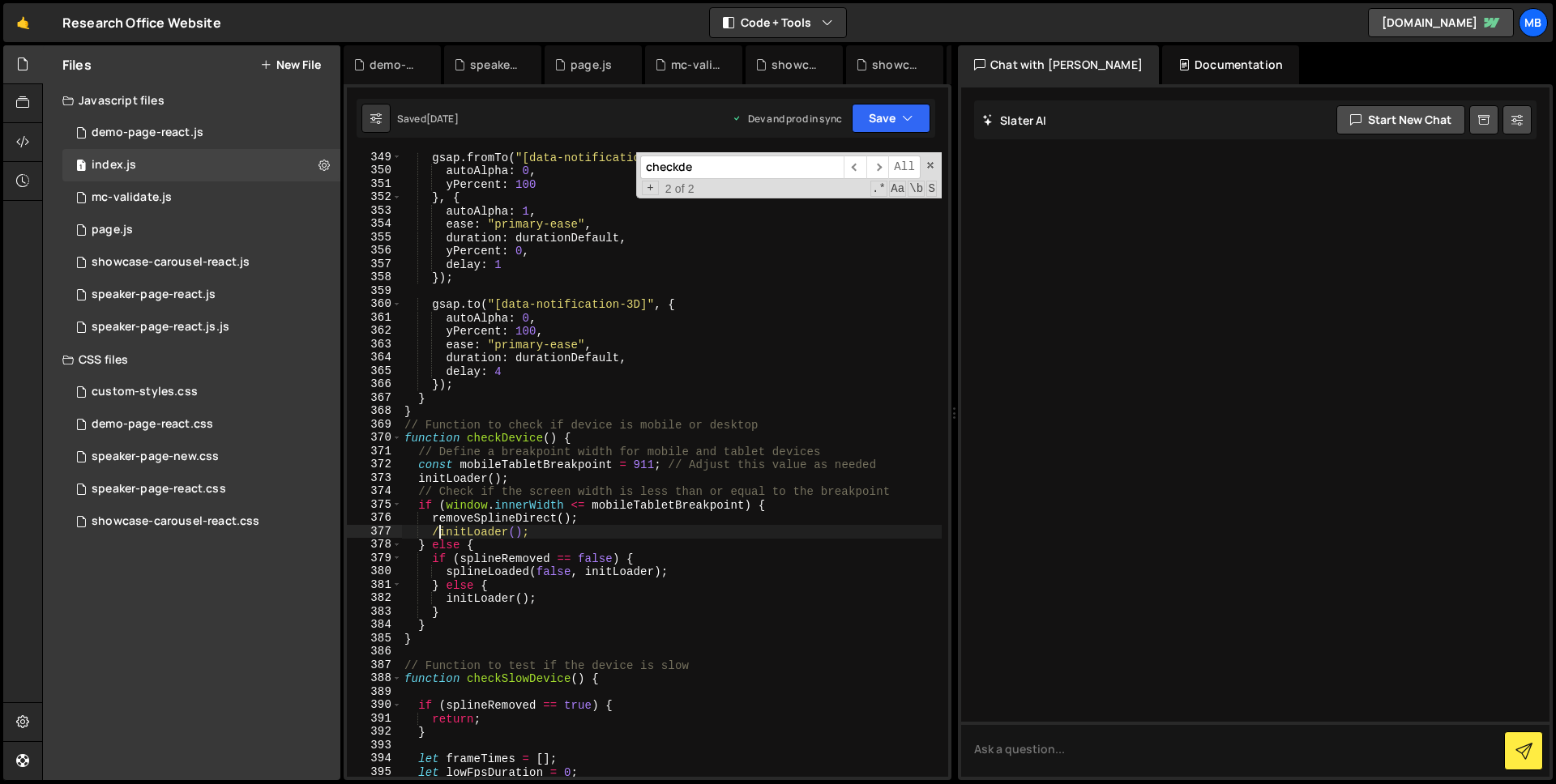
scroll to position [0, 3]
click at [448, 598] on div "gsap . fromTo ( "[data-notification-3D]" , { autoAlpha : 0 , yPercent : 100 } ,…" at bounding box center [672, 476] width 540 height 651
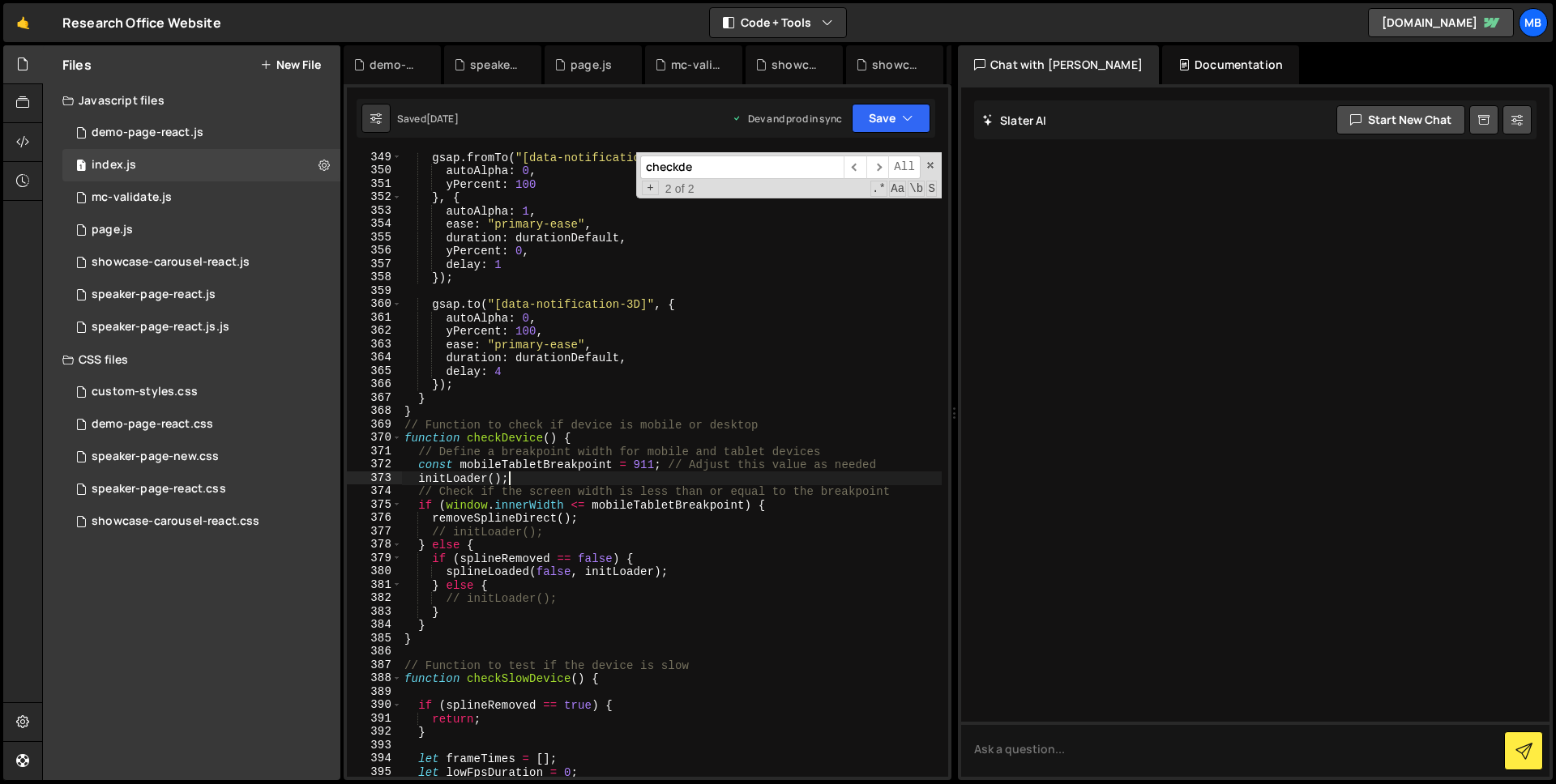
click at [521, 480] on div "gsap . fromTo ( "[data-notification-3D]" , { autoAlpha : 0 , yPercent : 100 } ,…" at bounding box center [672, 476] width 540 height 651
click at [465, 480] on div "gsap . fromTo ( "[data-notification-3D]" , { autoAlpha : 0 , yPercent : 100 } ,…" at bounding box center [672, 476] width 540 height 651
click at [886, 125] on button "Save" at bounding box center [891, 118] width 79 height 30
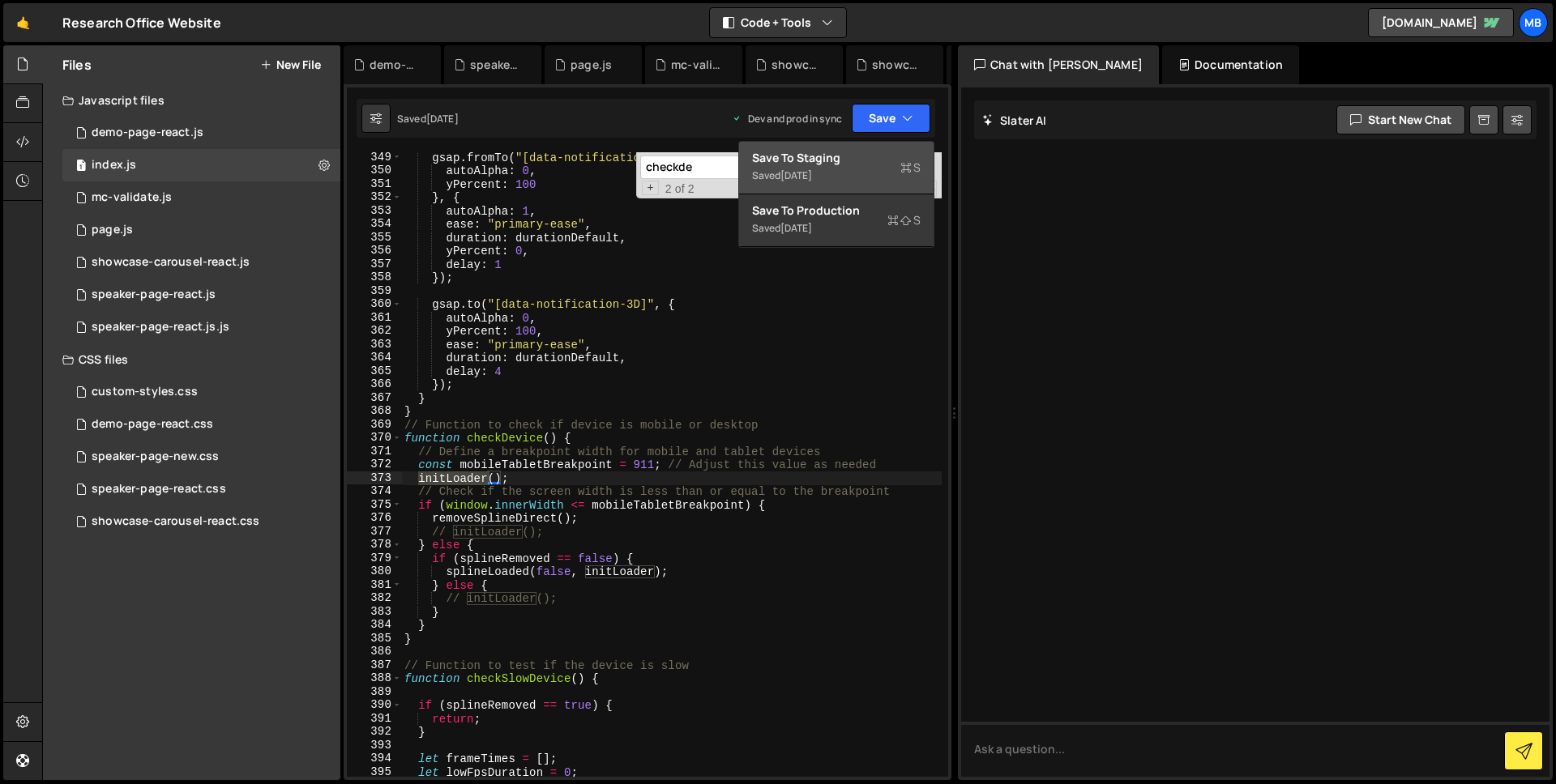
click at [846, 176] on div "Saved 2 days ago" at bounding box center [836, 176] width 168 height 19
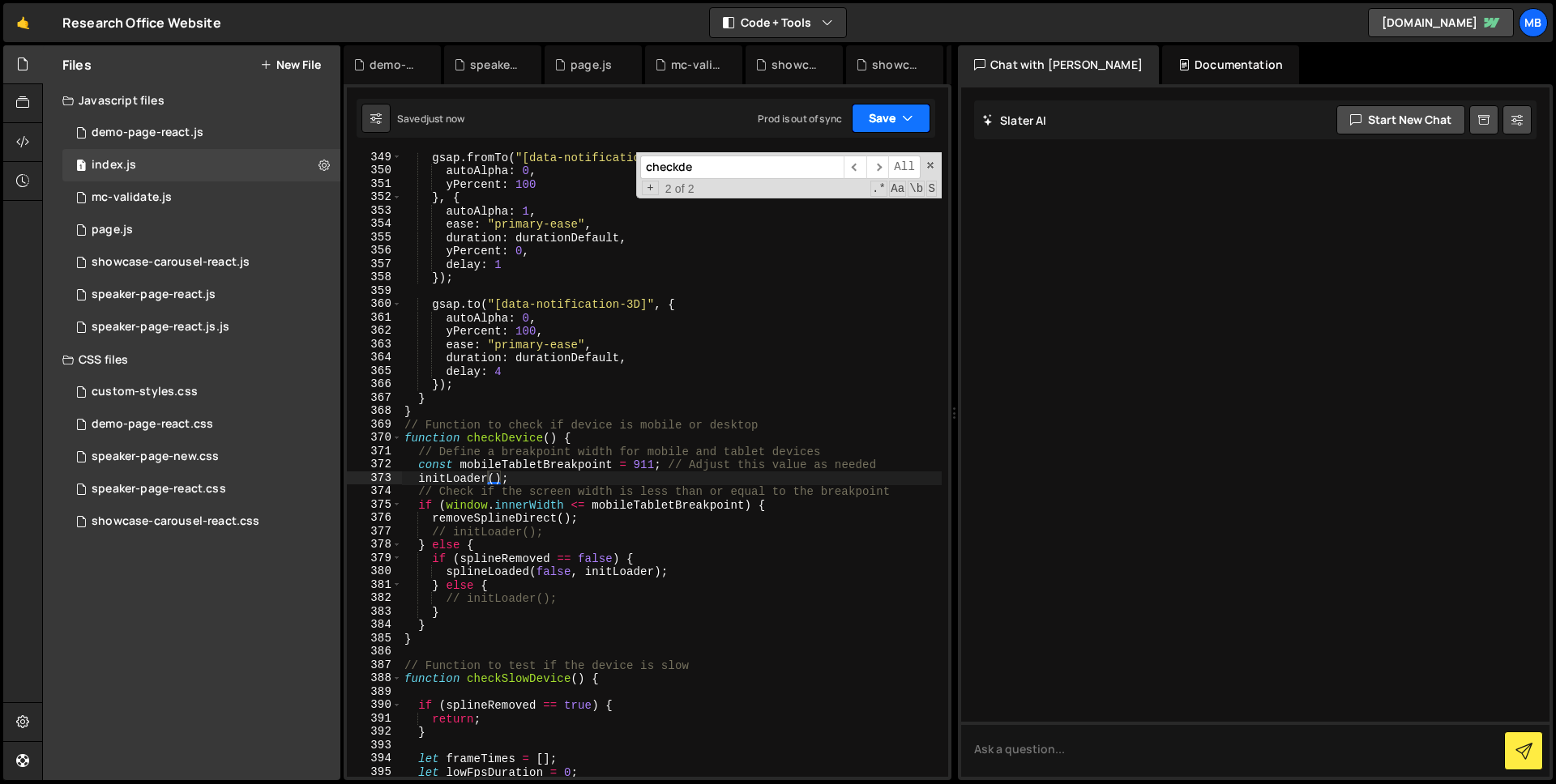
click at [883, 114] on button "Save" at bounding box center [891, 118] width 79 height 30
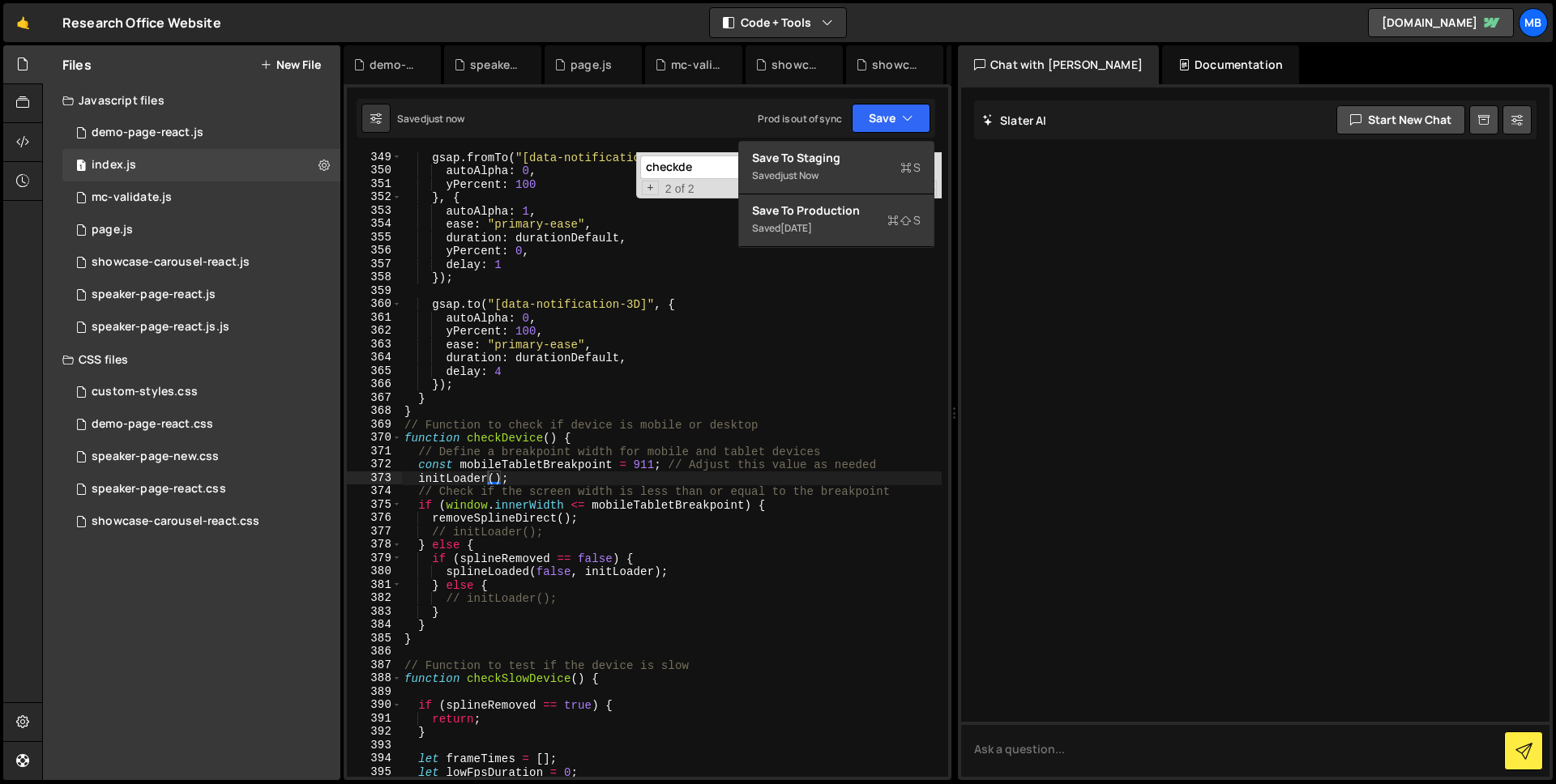
scroll to position [0, 3]
click at [777, 381] on div "gsap . fromTo ( "[data-notification-3D]" , { autoAlpha : 0 , yPercent : 100 } ,…" at bounding box center [672, 476] width 540 height 651
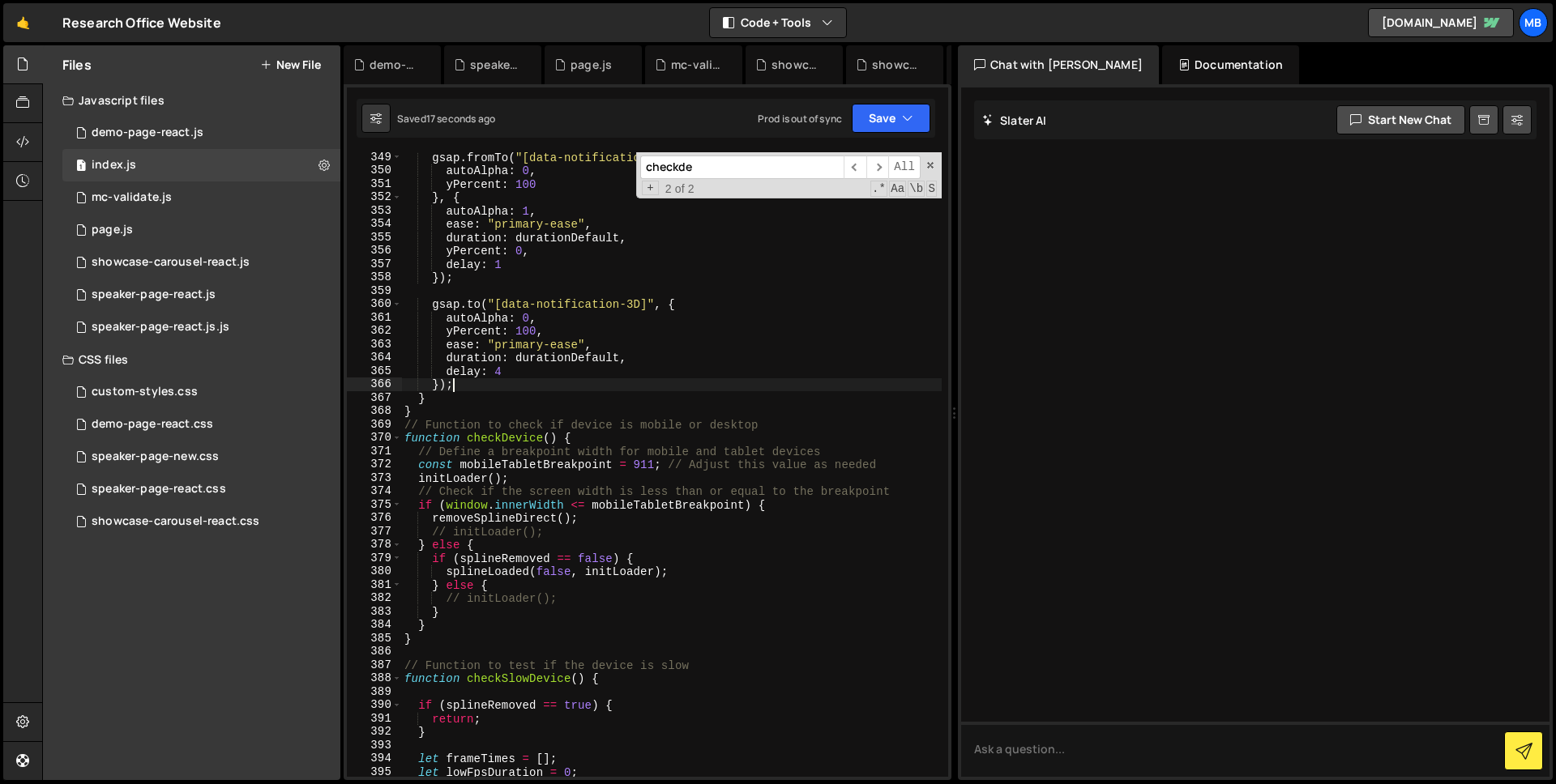
click at [704, 171] on input "checkde" at bounding box center [742, 166] width 204 height 23
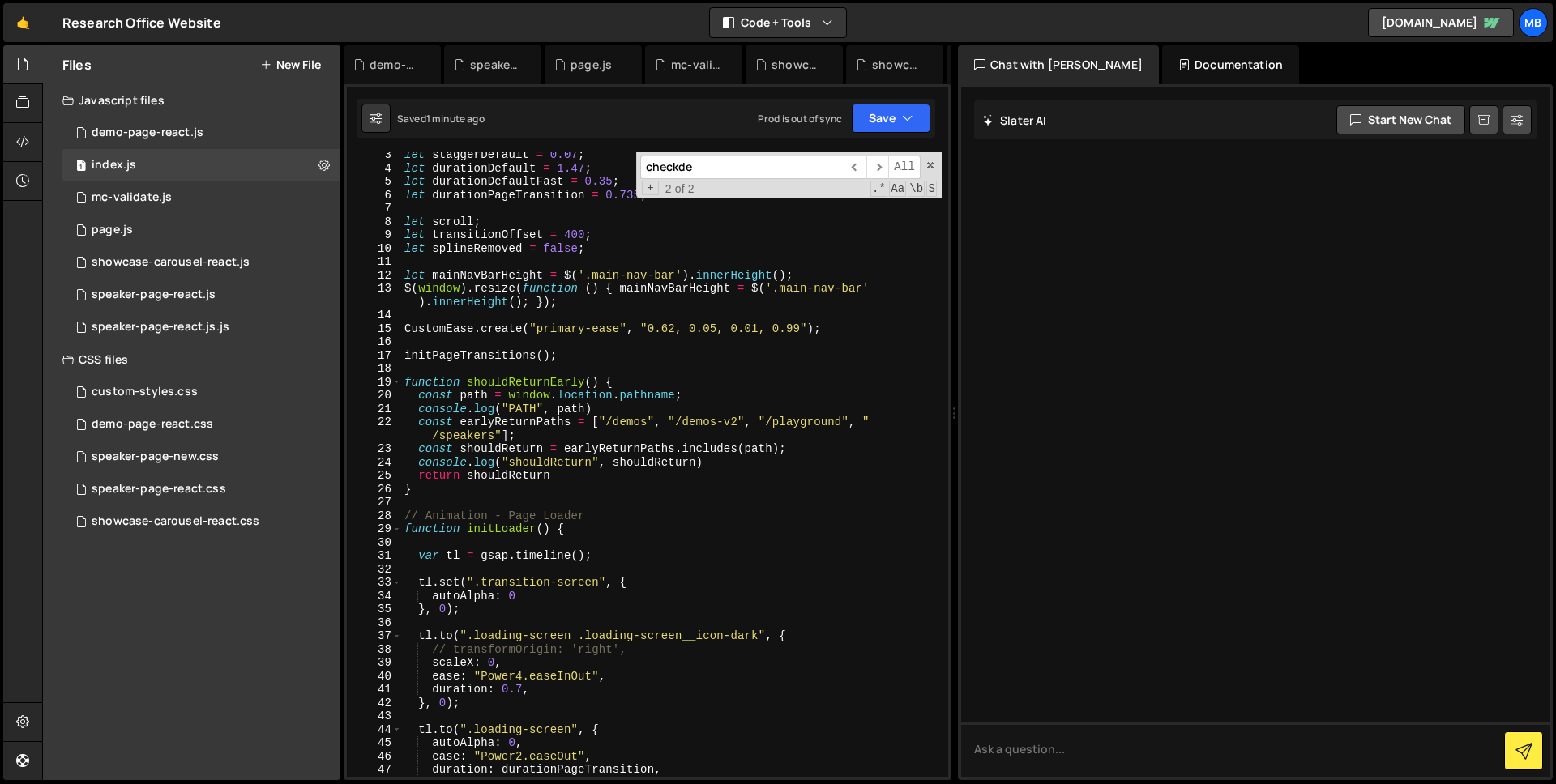
scroll to position [0, 0]
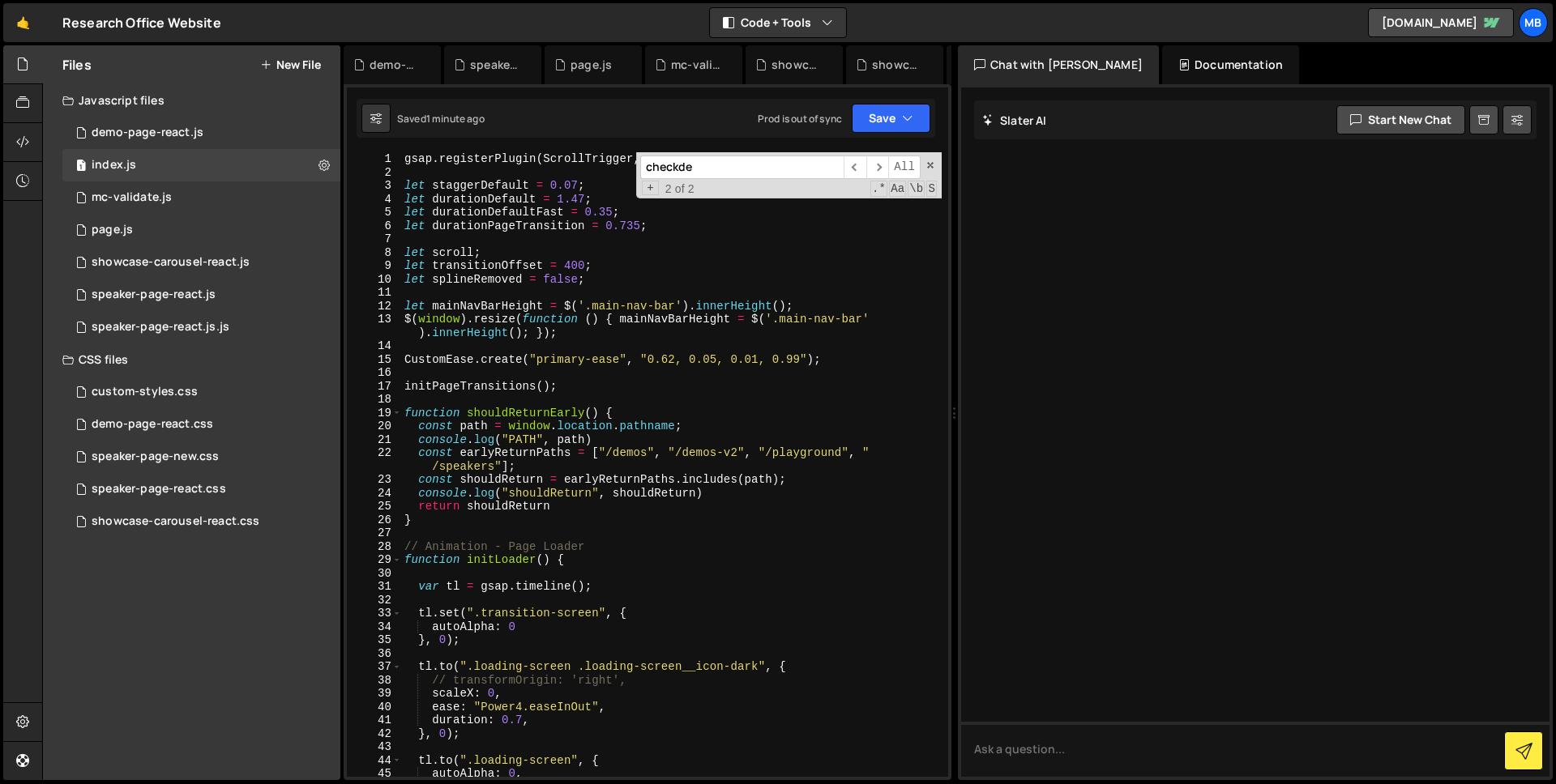
click at [717, 165] on input "checkde" at bounding box center [742, 166] width 204 height 23
click at [500, 386] on div "gsap . registerPlugin ( ScrollTrigger , SplitText , CustomEase ) ; let staggerD…" at bounding box center [672, 478] width 540 height 651
type textarea "initPageTransitions();"
click at [500, 386] on div "gsap . registerPlugin ( ScrollTrigger , SplitText , CustomEase ) ; let staggerD…" at bounding box center [672, 478] width 540 height 651
type input "initPageTransitions"
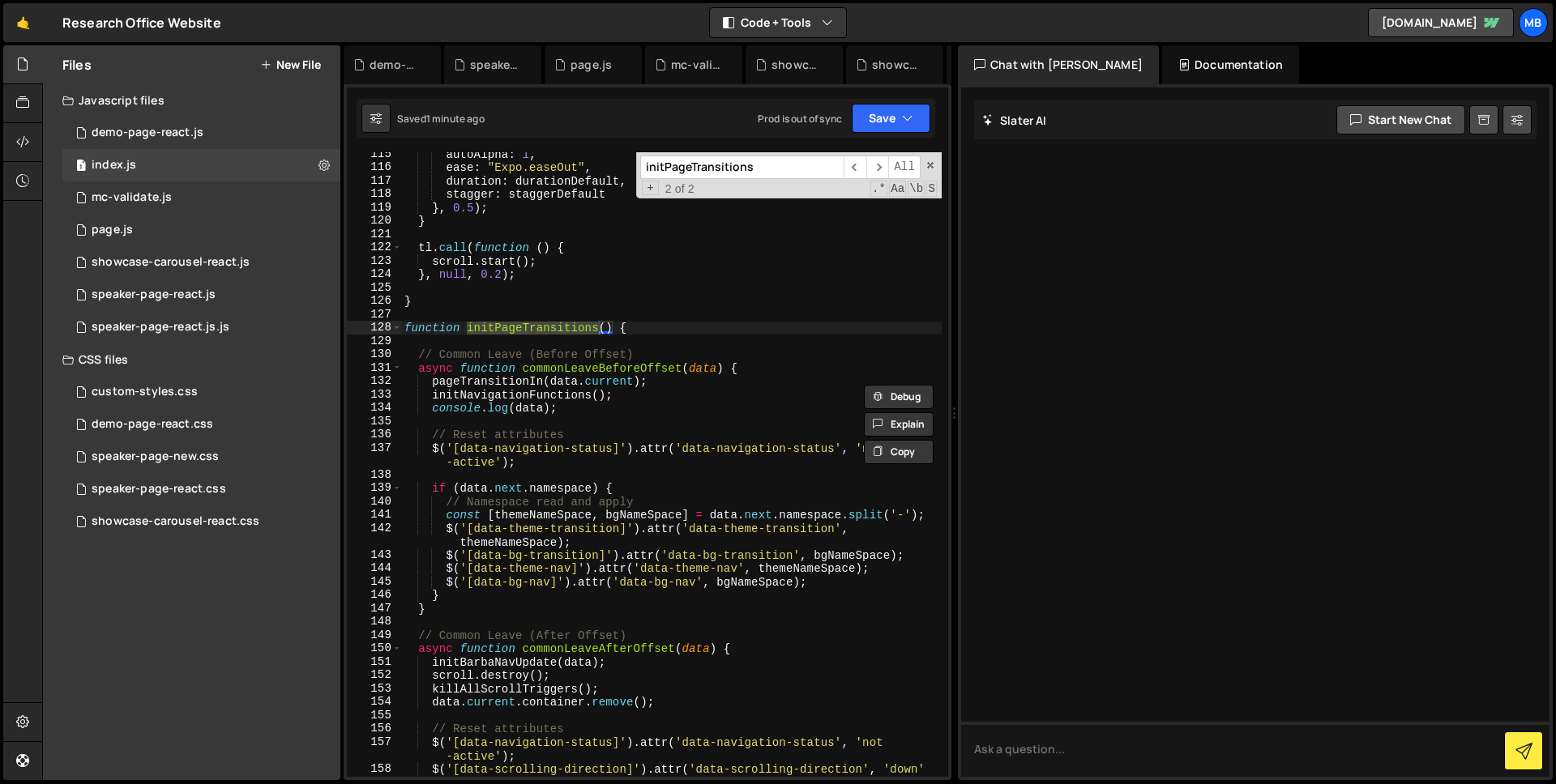
scroll to position [1603, 0]
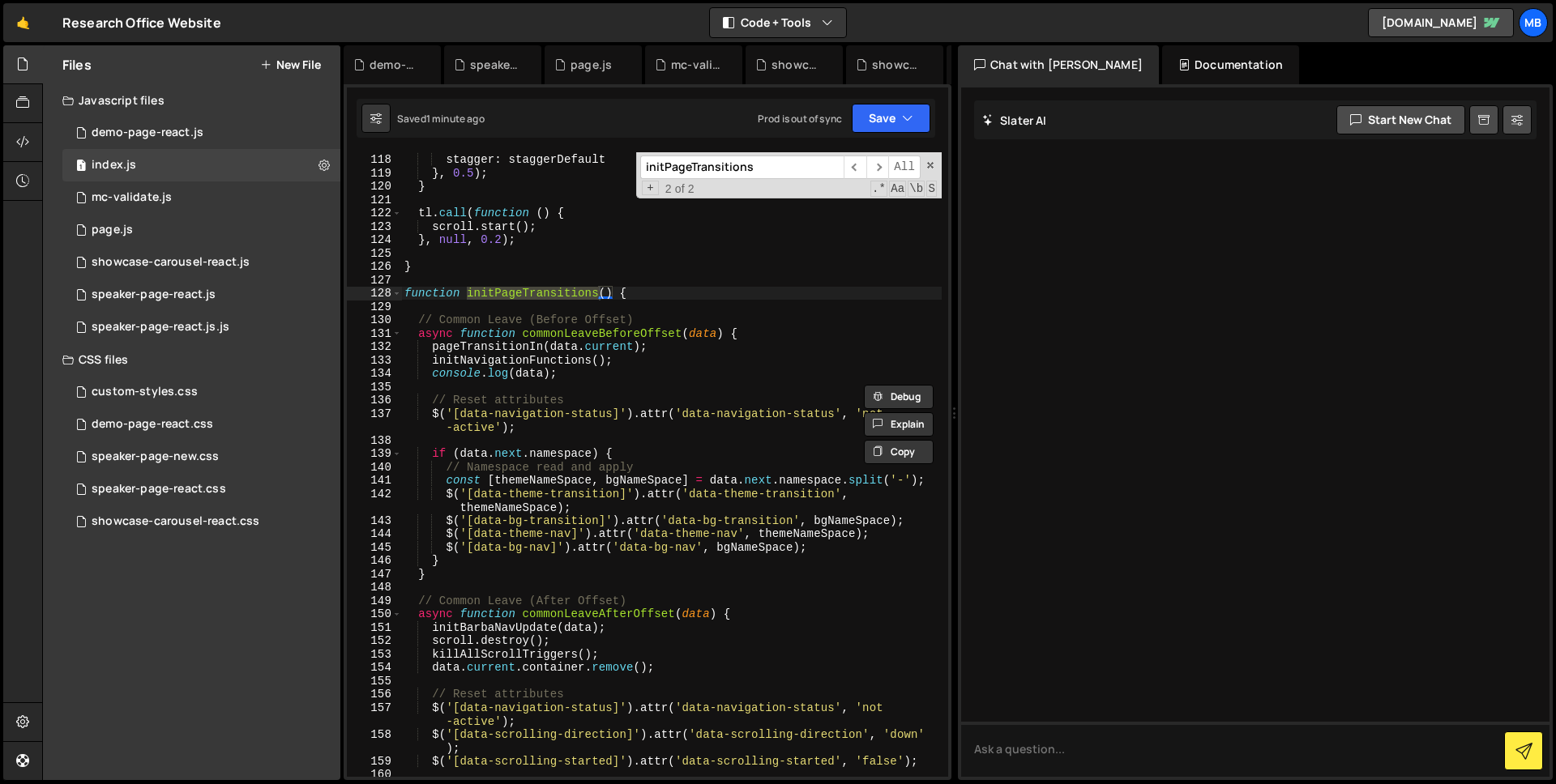
click at [684, 469] on div "duration : durationDefault , stagger : staggerDefault } , 0.5 ) ; } tl . call (…" at bounding box center [672, 465] width 540 height 651
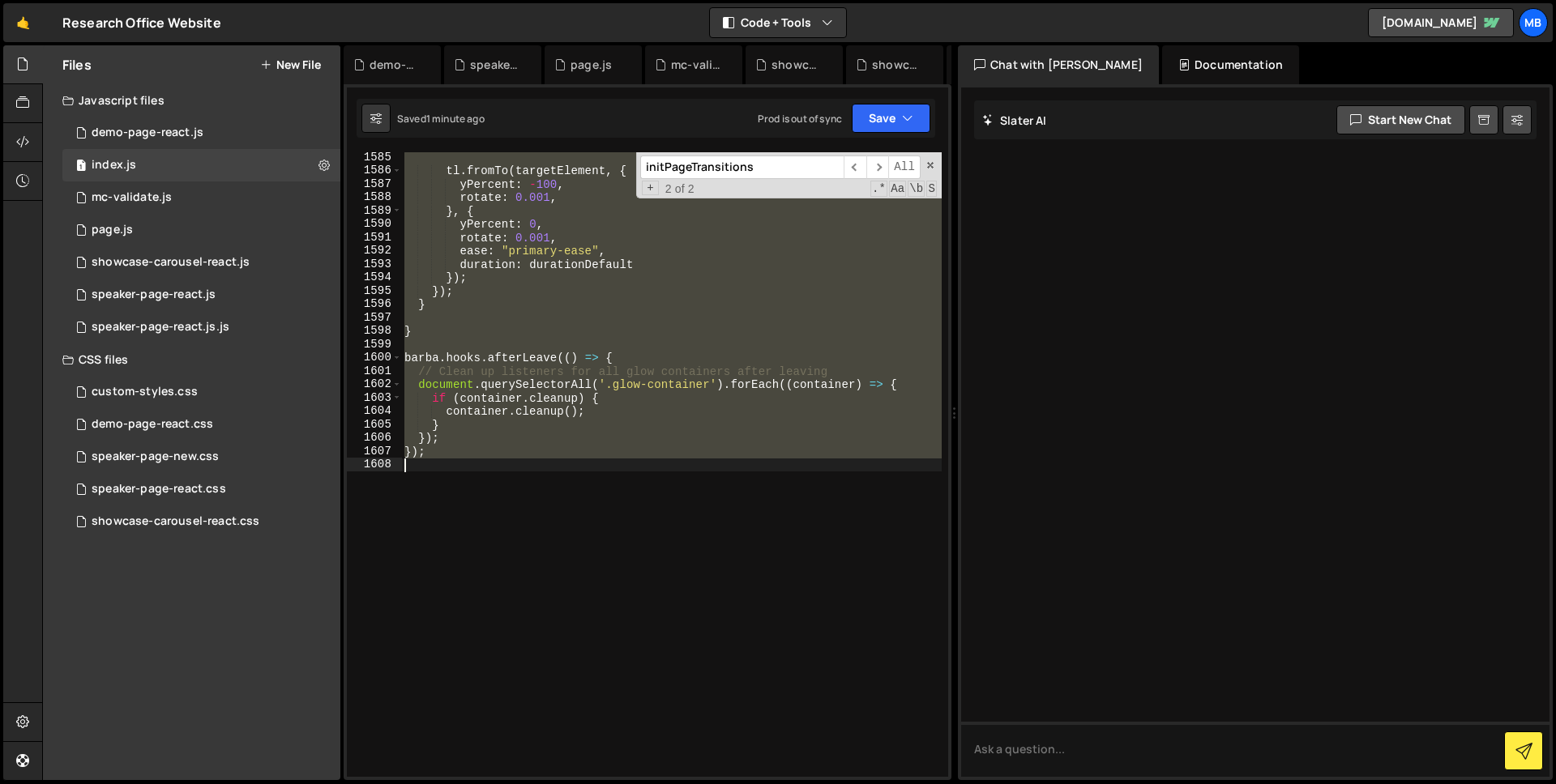
click at [709, 428] on div "tl . fromTo ( targetElement , { yPercent : - 100 , rotate : 0.001 , } , { yPerc…" at bounding box center [672, 465] width 540 height 625
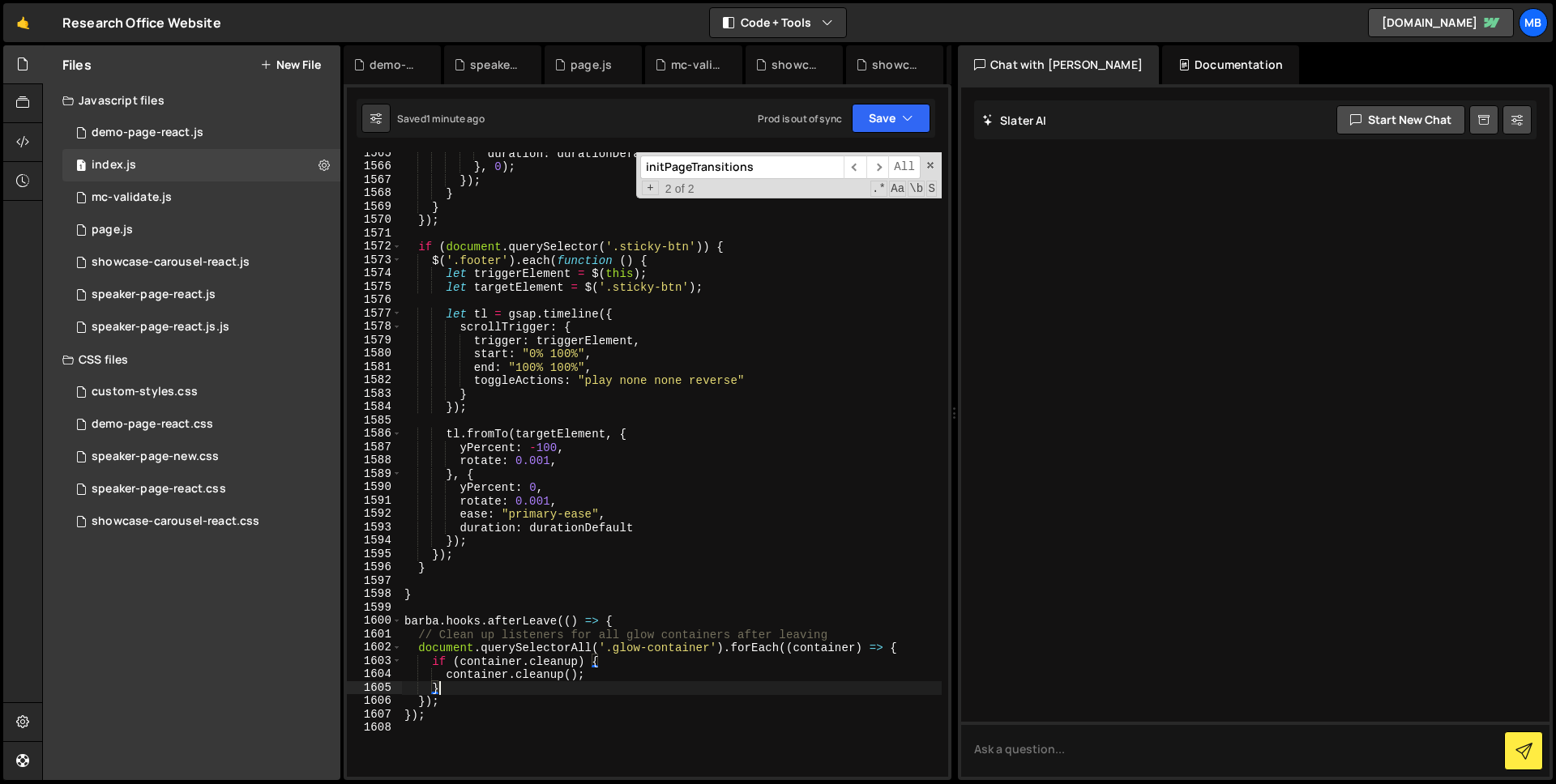
scroll to position [21945, 0]
type textarea "});"
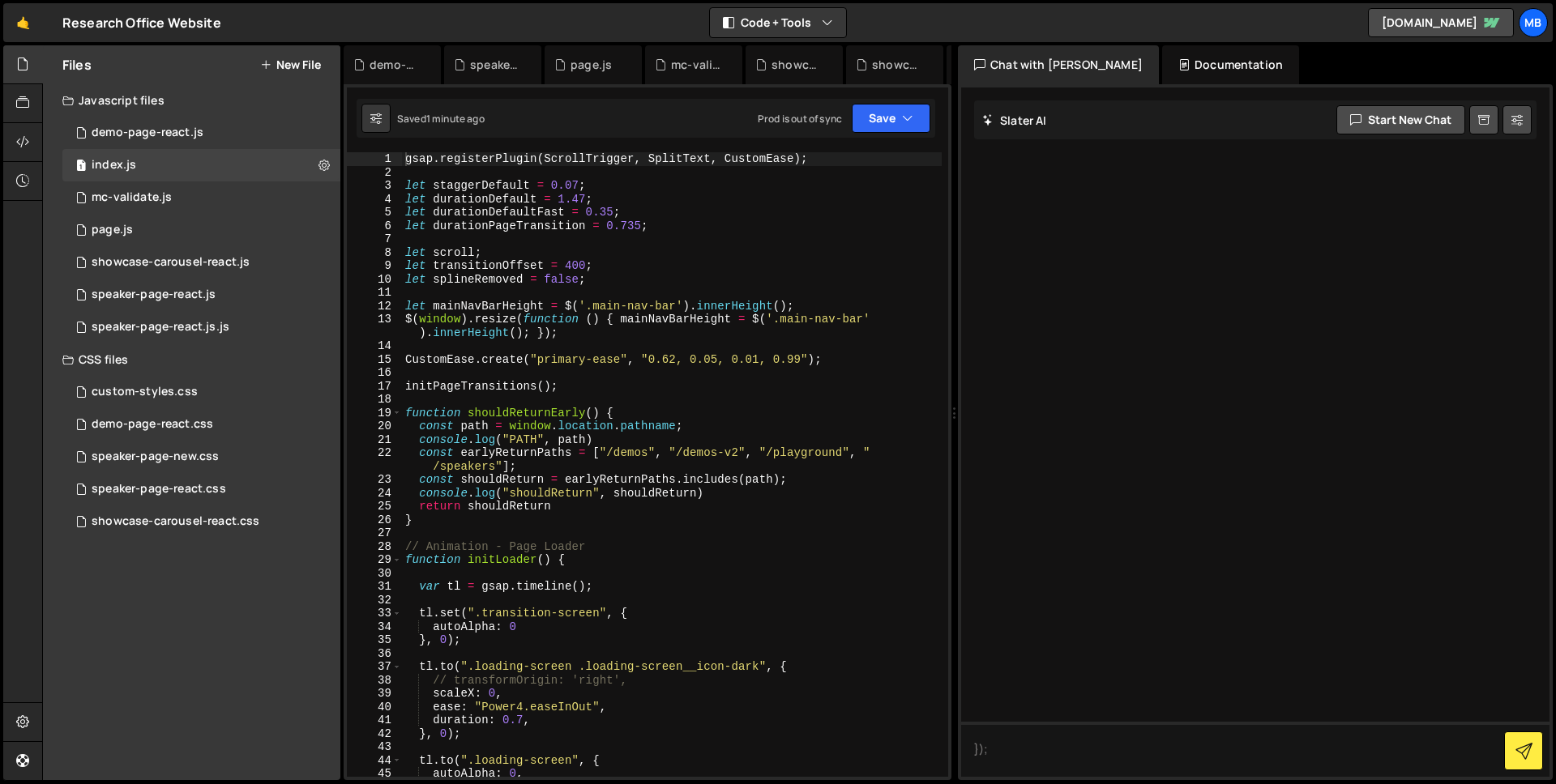
type textarea "const earlyReturnPaths = ["/demos", "/demos-v2", "/playground", "/speakers"];"
click at [611, 452] on div "gsap . registerPlugin ( ScrollTrigger , SplitText , CustomEase ) ; let staggerD…" at bounding box center [673, 478] width 540 height 651
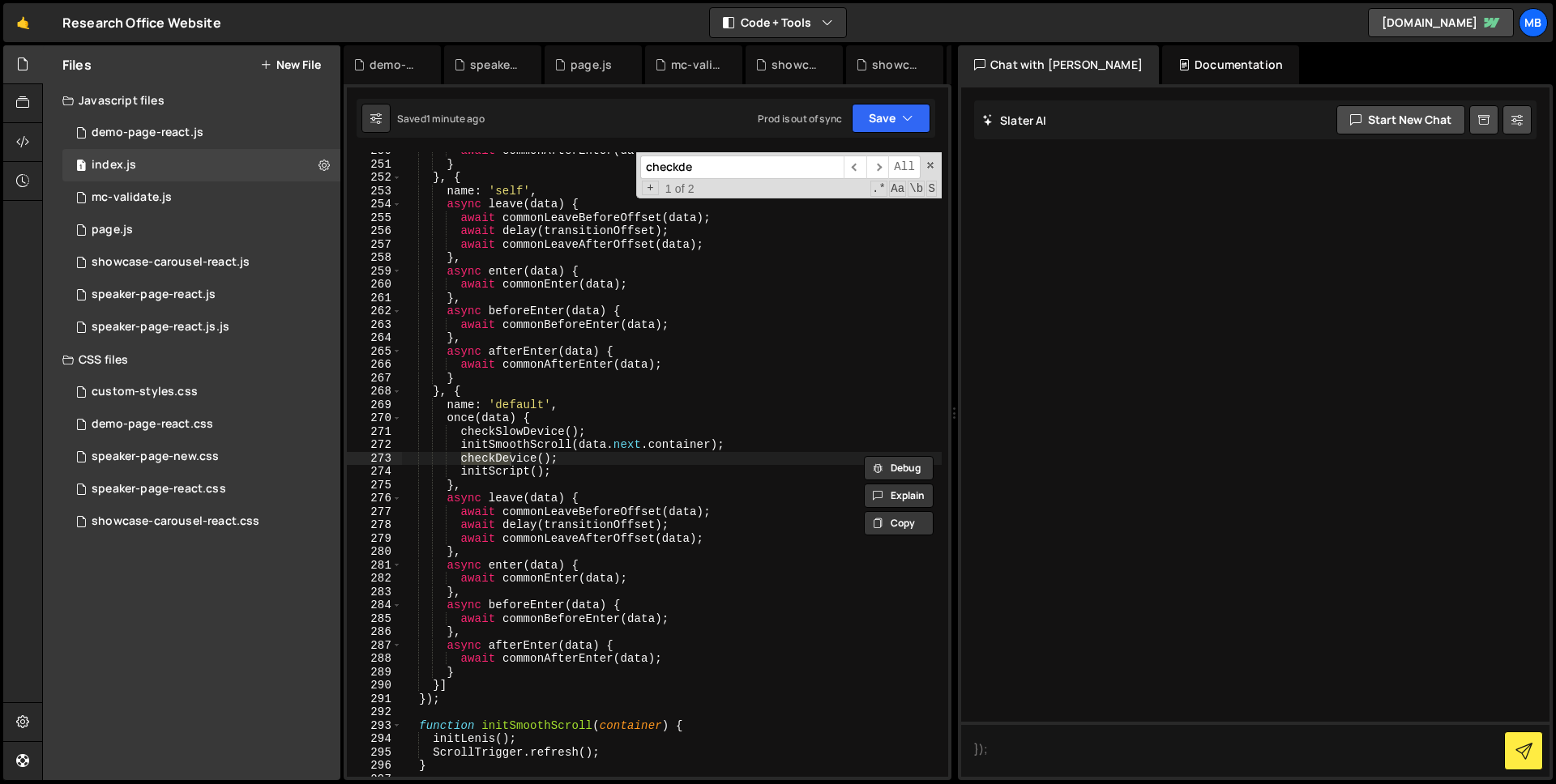
scroll to position [4727, 0]
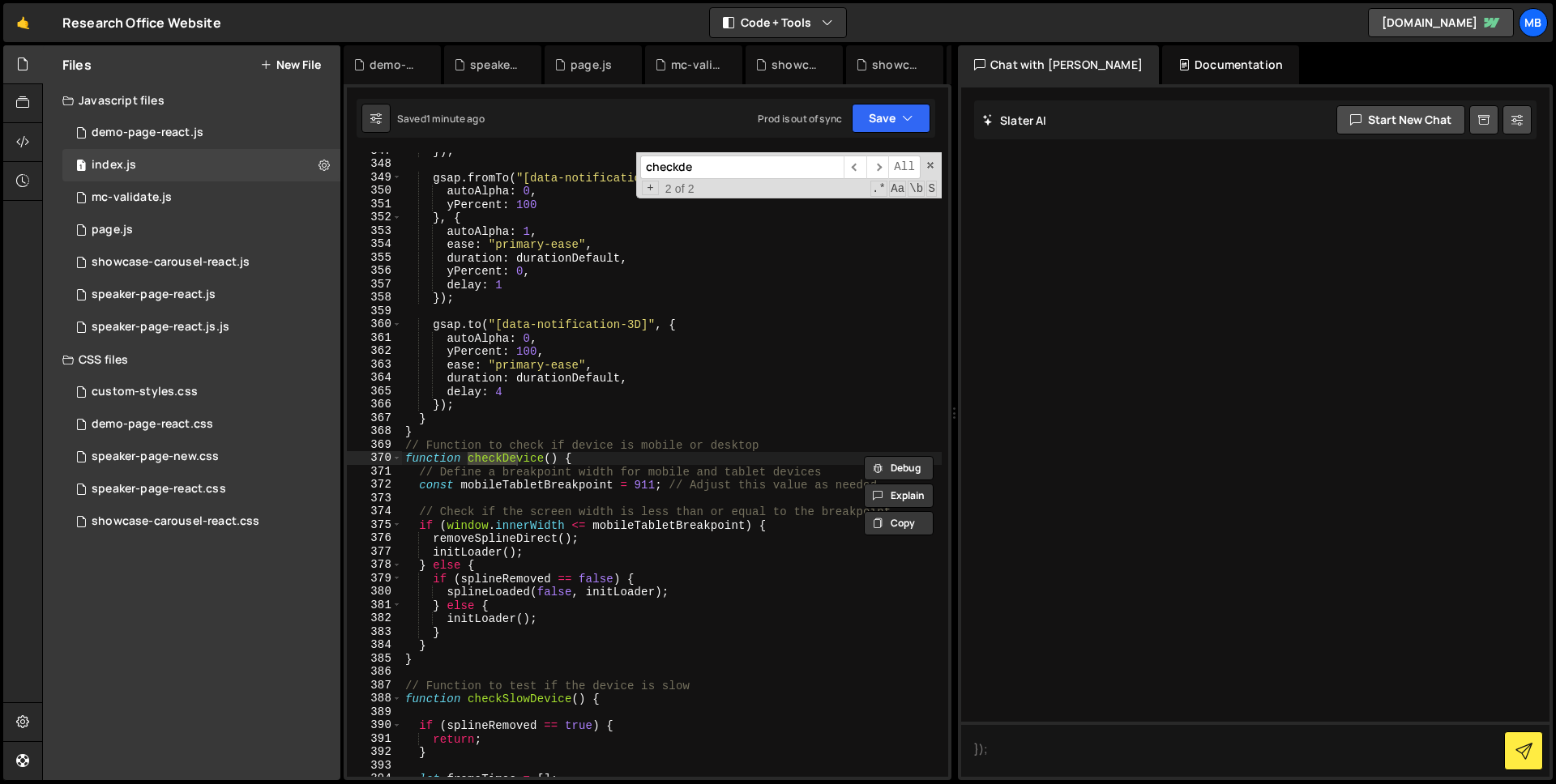
type input "checkde"
click at [528, 512] on div "}) ; gsap . fromTo ( "[data-notification-3D]" , { autoAlpha : 0 , yPercent : 10…" at bounding box center [673, 470] width 540 height 651
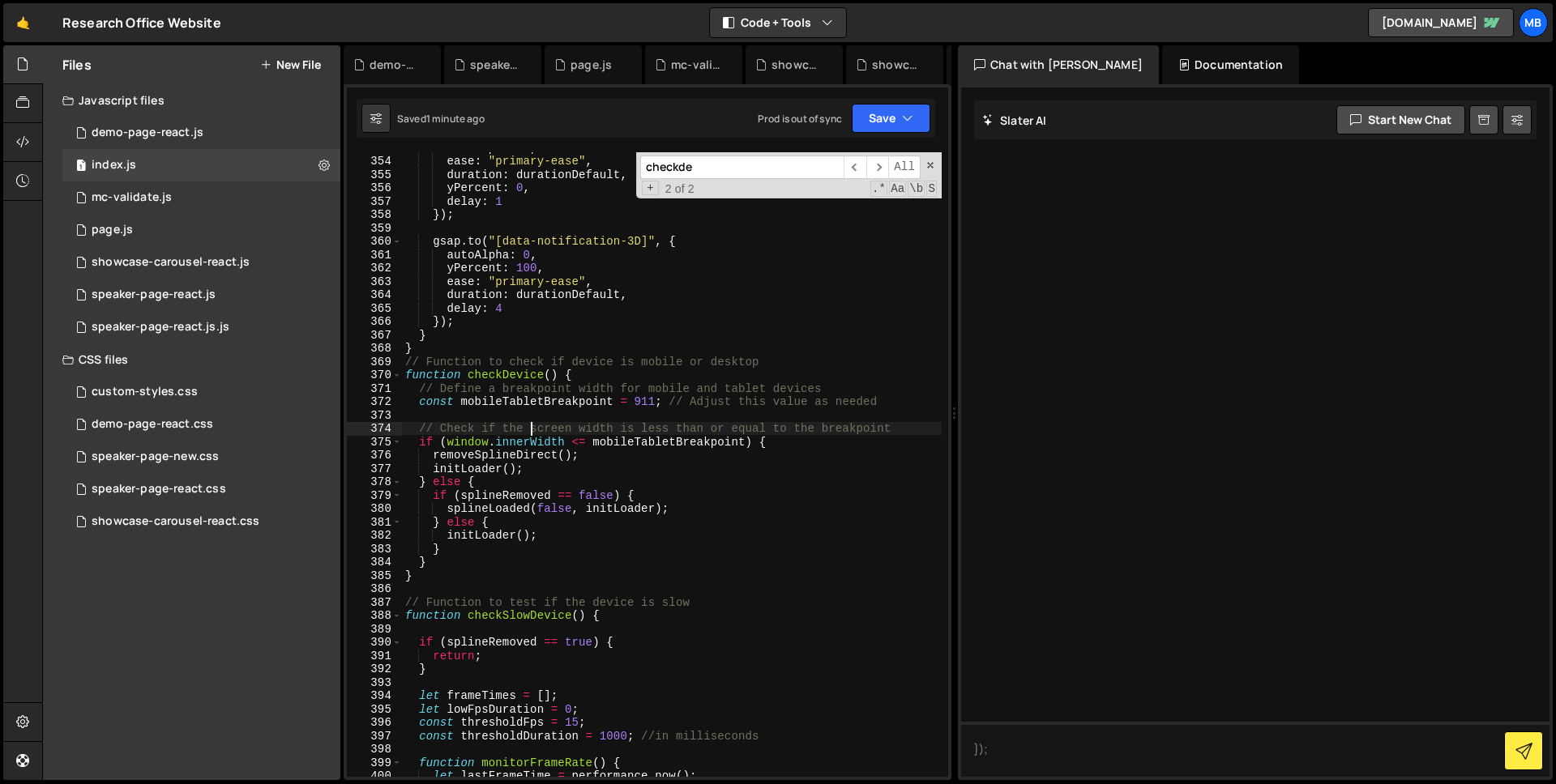
scroll to position [4809, 0]
click at [921, 116] on button "Save" at bounding box center [891, 118] width 79 height 30
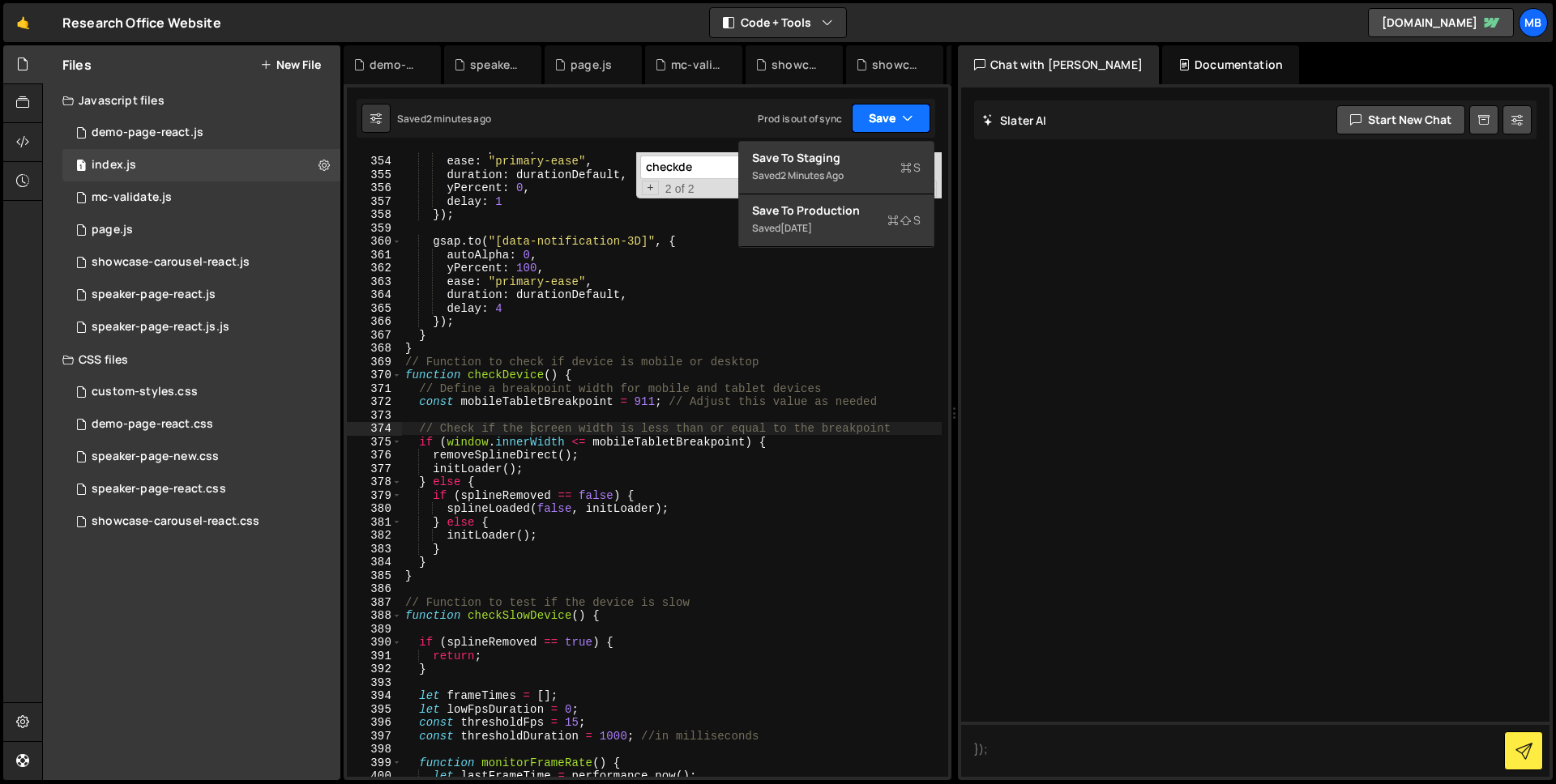
click at [921, 116] on button "Save" at bounding box center [891, 118] width 79 height 30
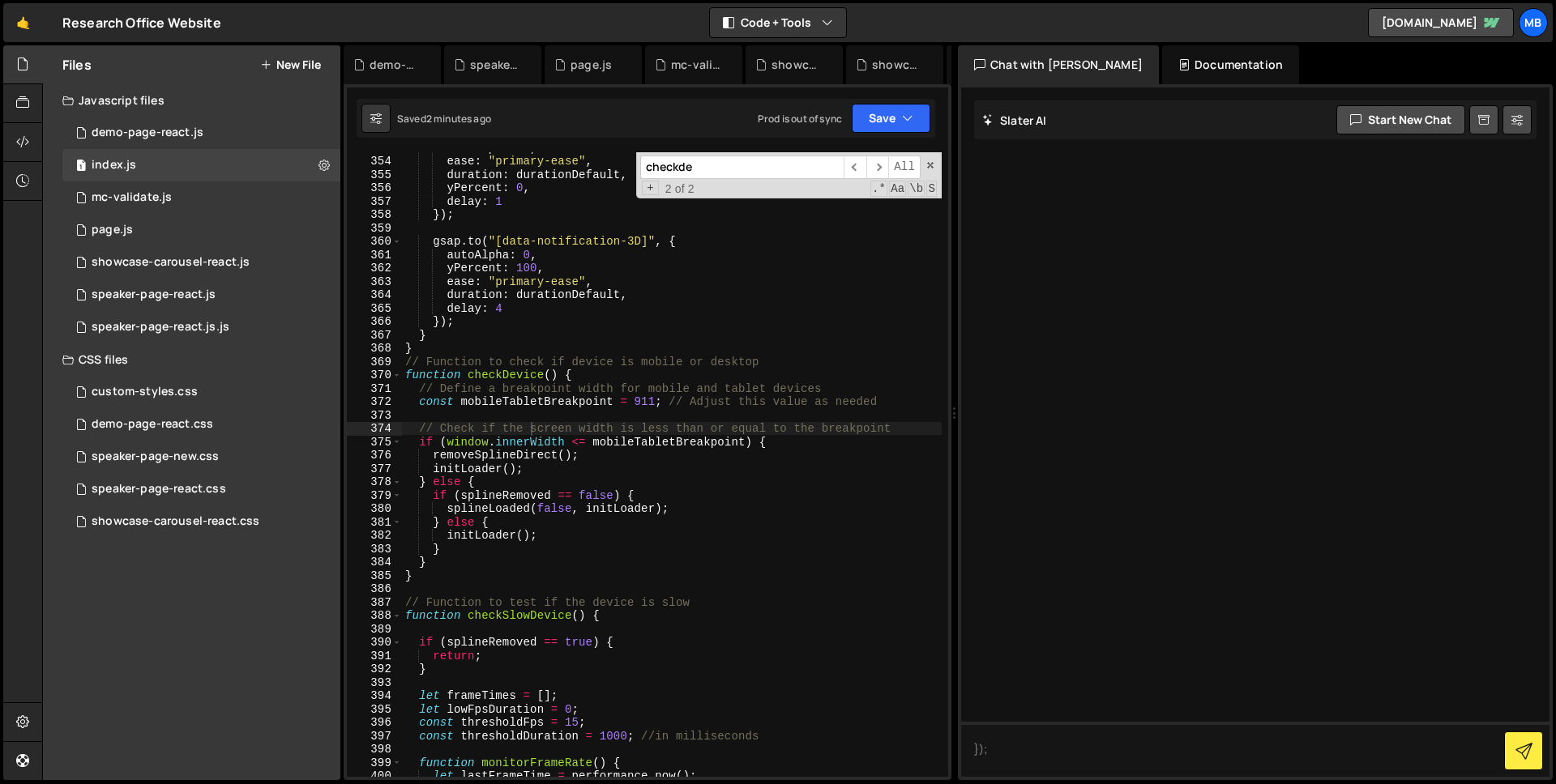
click at [519, 530] on div "autoAlpha : 1 , ease : "primary-ease" , duration : durationDefault , yPercent :…" at bounding box center [673, 466] width 540 height 651
click at [528, 460] on div "autoAlpha : 1 , ease : "primary-ease" , duration : durationDefault , yPercent :…" at bounding box center [673, 466] width 540 height 651
click at [920, 116] on button "Save" at bounding box center [891, 118] width 79 height 30
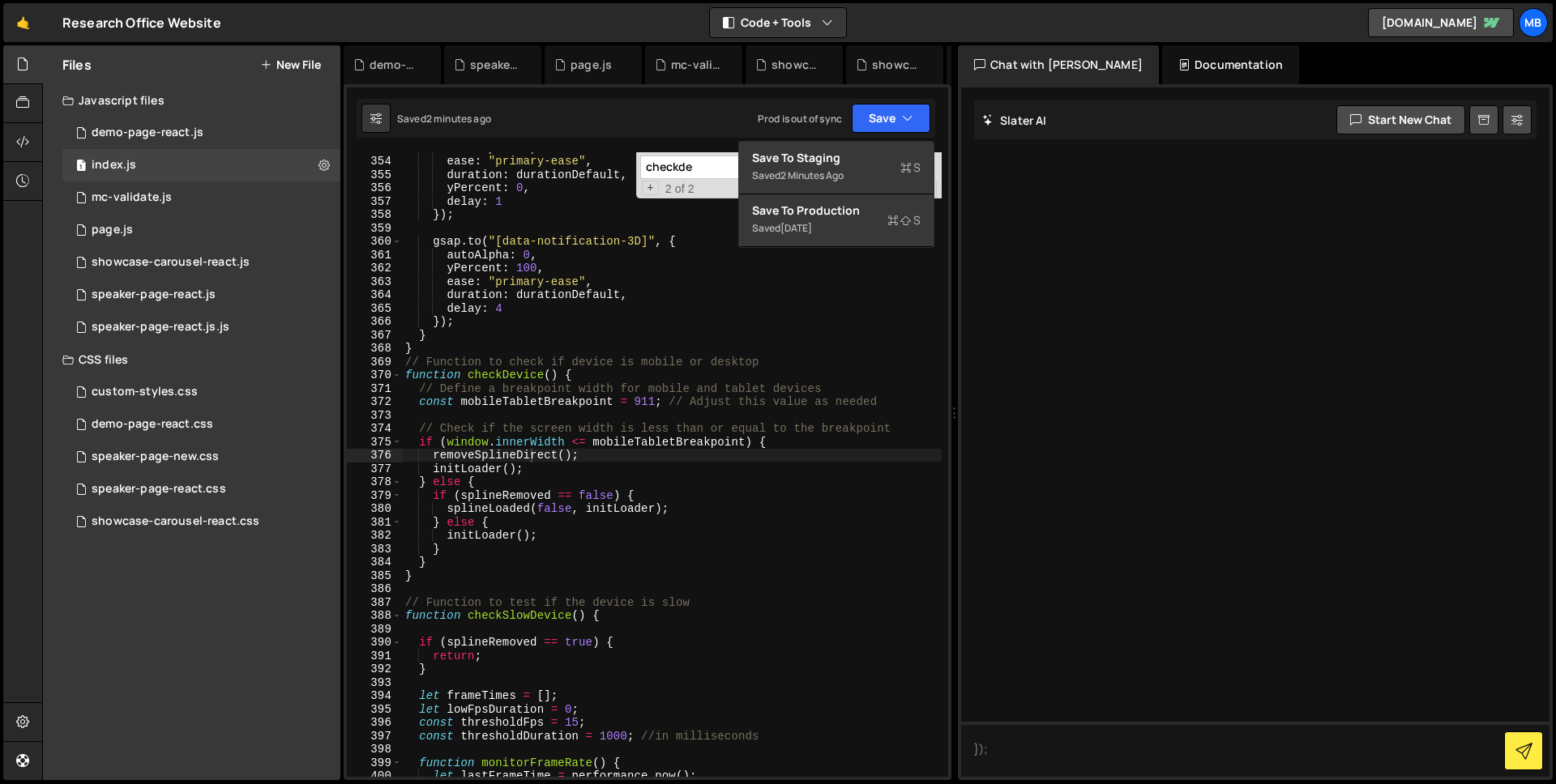
click at [624, 458] on div "autoAlpha : 1 , ease : "primary-ease" , duration : durationDefault , yPercent :…" at bounding box center [673, 466] width 540 height 651
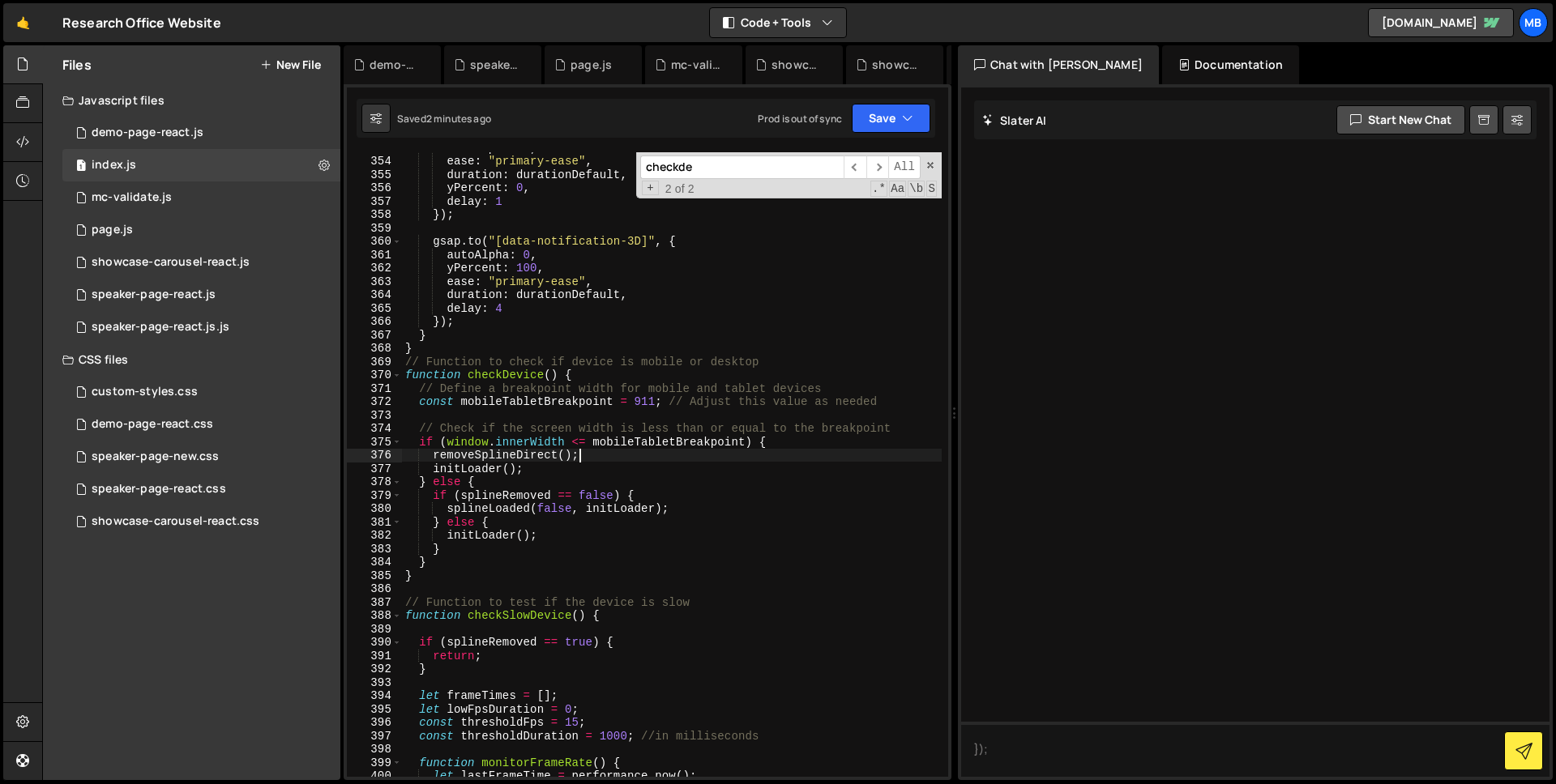
click at [523, 468] on div "autoAlpha : 1 , ease : "primary-ease" , duration : durationDefault , yPercent :…" at bounding box center [673, 466] width 540 height 651
click at [541, 522] on div "autoAlpha : 1 , ease : "primary-ease" , duration : durationDefault , yPercent :…" at bounding box center [673, 466] width 540 height 651
click at [543, 537] on div "autoAlpha : 1 , ease : "primary-ease" , duration : durationDefault , yPercent :…" at bounding box center [673, 466] width 540 height 651
click at [512, 511] on div "autoAlpha : 1 , ease : "primary-ease" , duration : durationDefault , yPercent :…" at bounding box center [673, 466] width 540 height 651
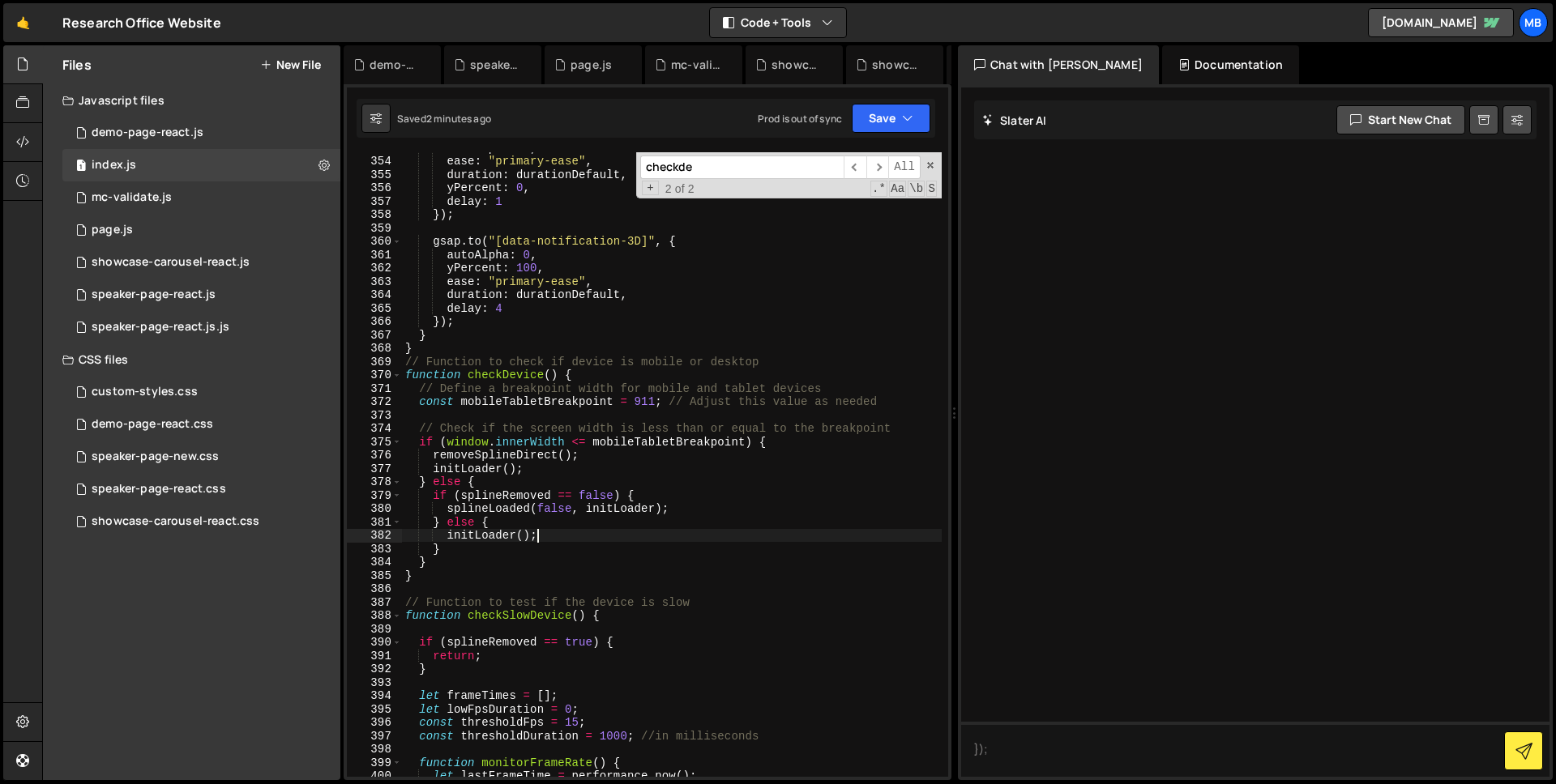
type textarea "splineLoaded(false, initLoader);"
click at [512, 511] on div "autoAlpha : 1 , ease : "primary-ease" , duration : durationDefault , yPercent :…" at bounding box center [673, 466] width 540 height 651
type input "splineLoaded"
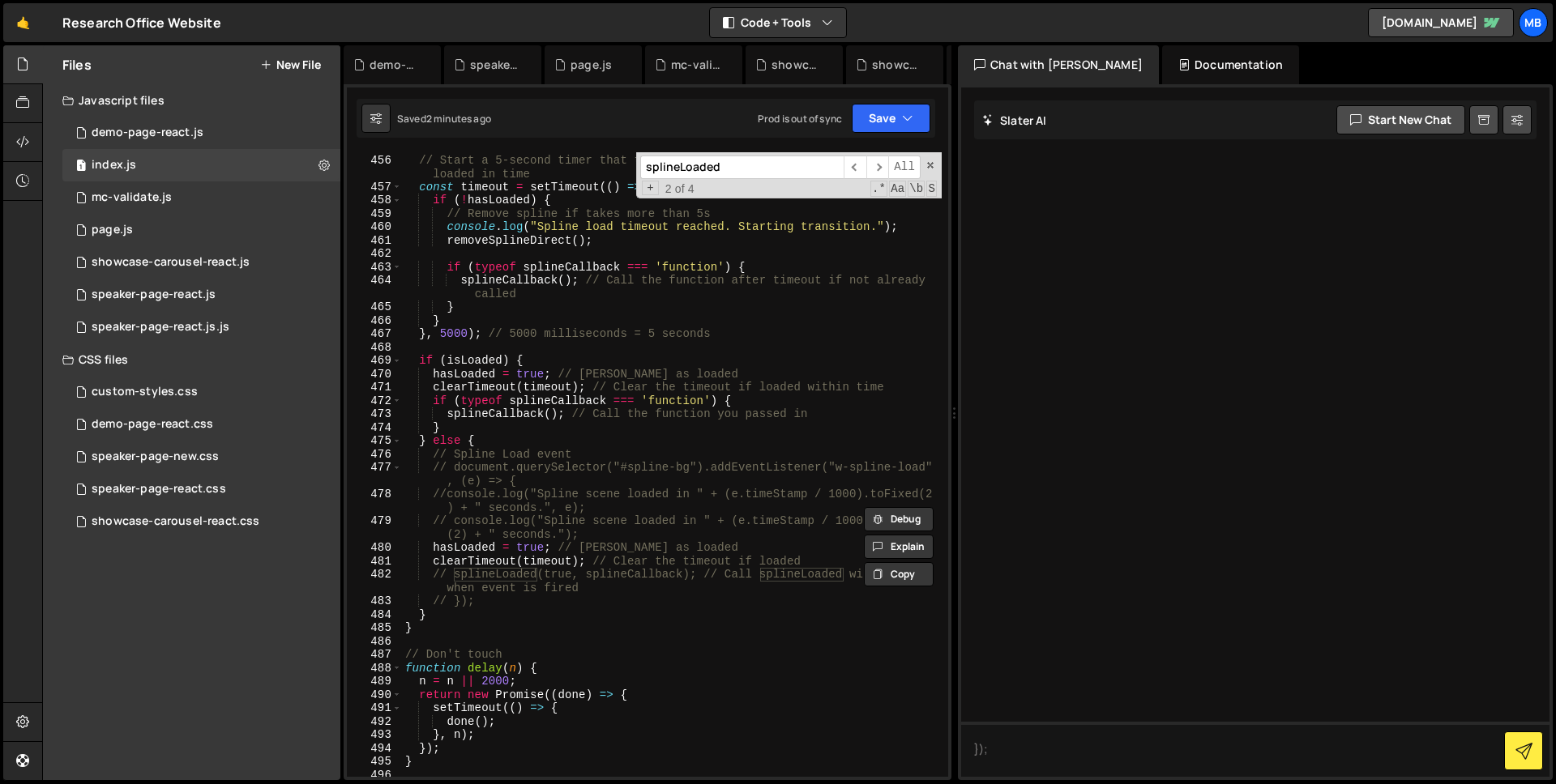
scroll to position [6214, 0]
click at [603, 591] on div "// Start a 5-second timer that triggers the callback if the scene isn't loaded …" at bounding box center [673, 466] width 540 height 651
click at [490, 599] on div "// Start a 5-second timer that triggers the callback if the scene isn't loaded …" at bounding box center [673, 466] width 540 height 651
type textarea "// });"
click at [131, 229] on div "1 page.js 0" at bounding box center [201, 229] width 278 height 32
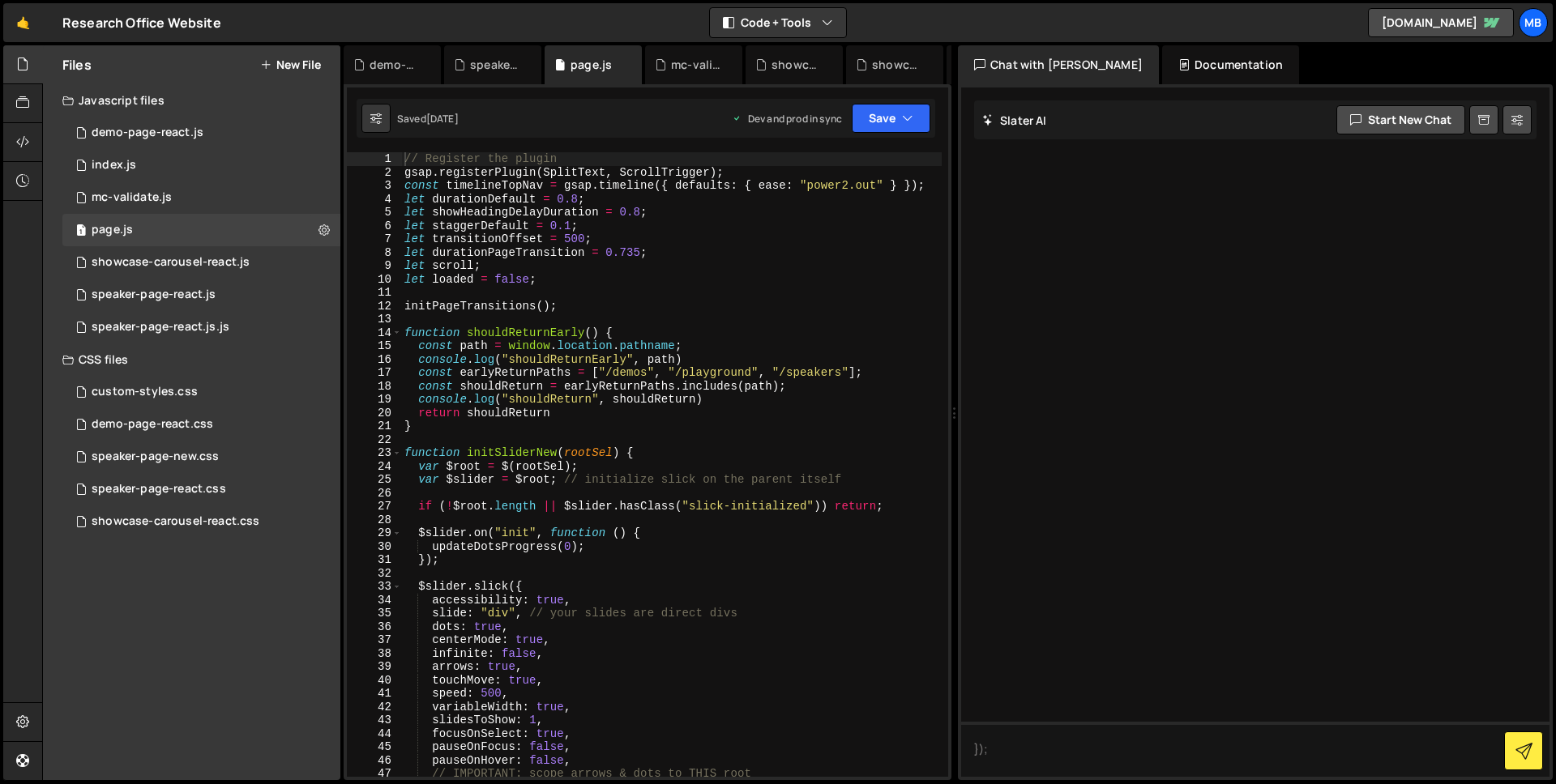
click at [638, 423] on div "// Register the plugin gsap . registerPlugin ( SplitText , ScrollTrigger ) ; co…" at bounding box center [672, 478] width 540 height 651
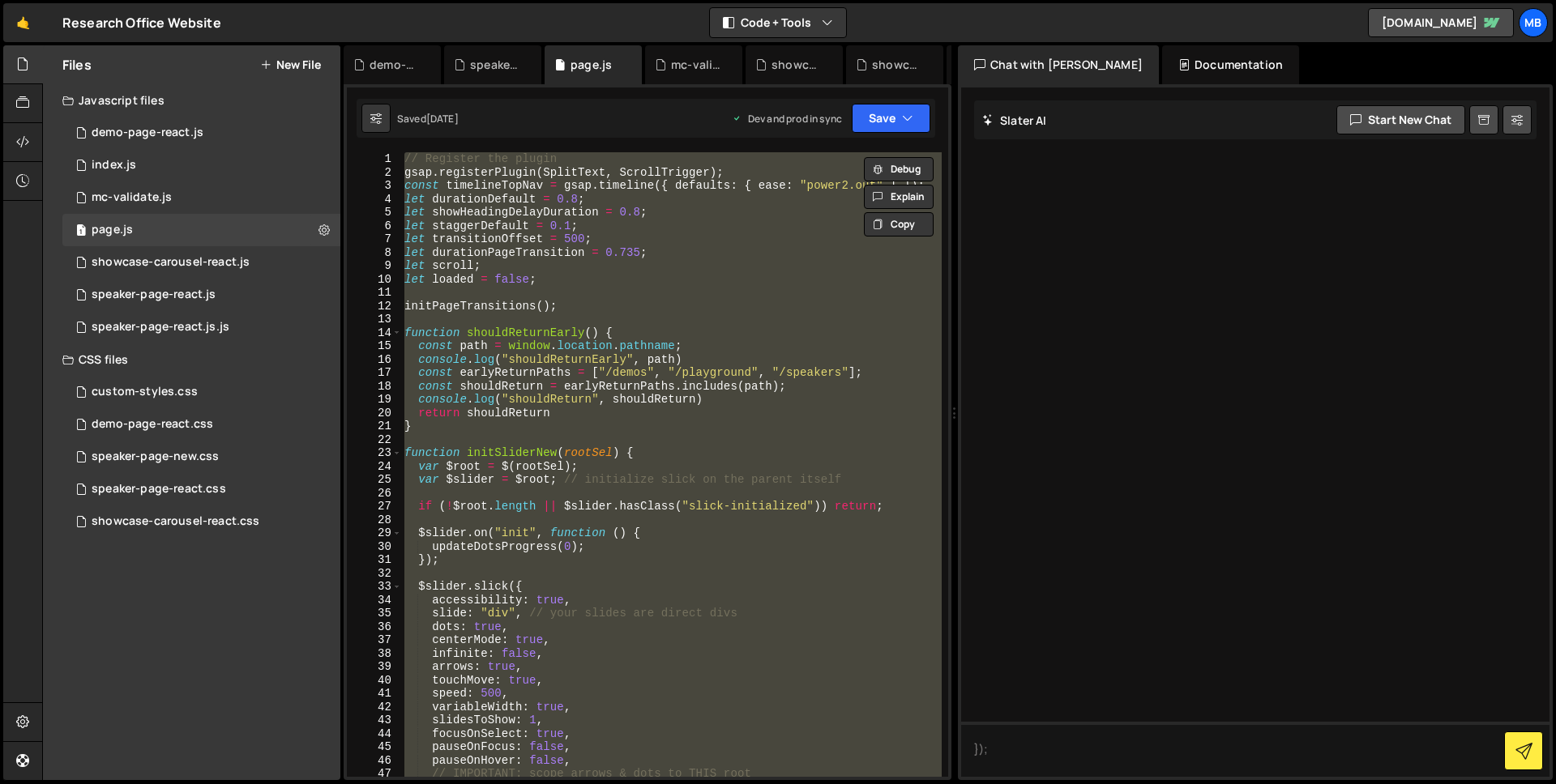
click at [646, 467] on div "// Register the plugin gsap . registerPlugin ( SplitText , ScrollTrigger ) ; co…" at bounding box center [672, 465] width 540 height 625
type textarea "var $root = $(rootSel);"
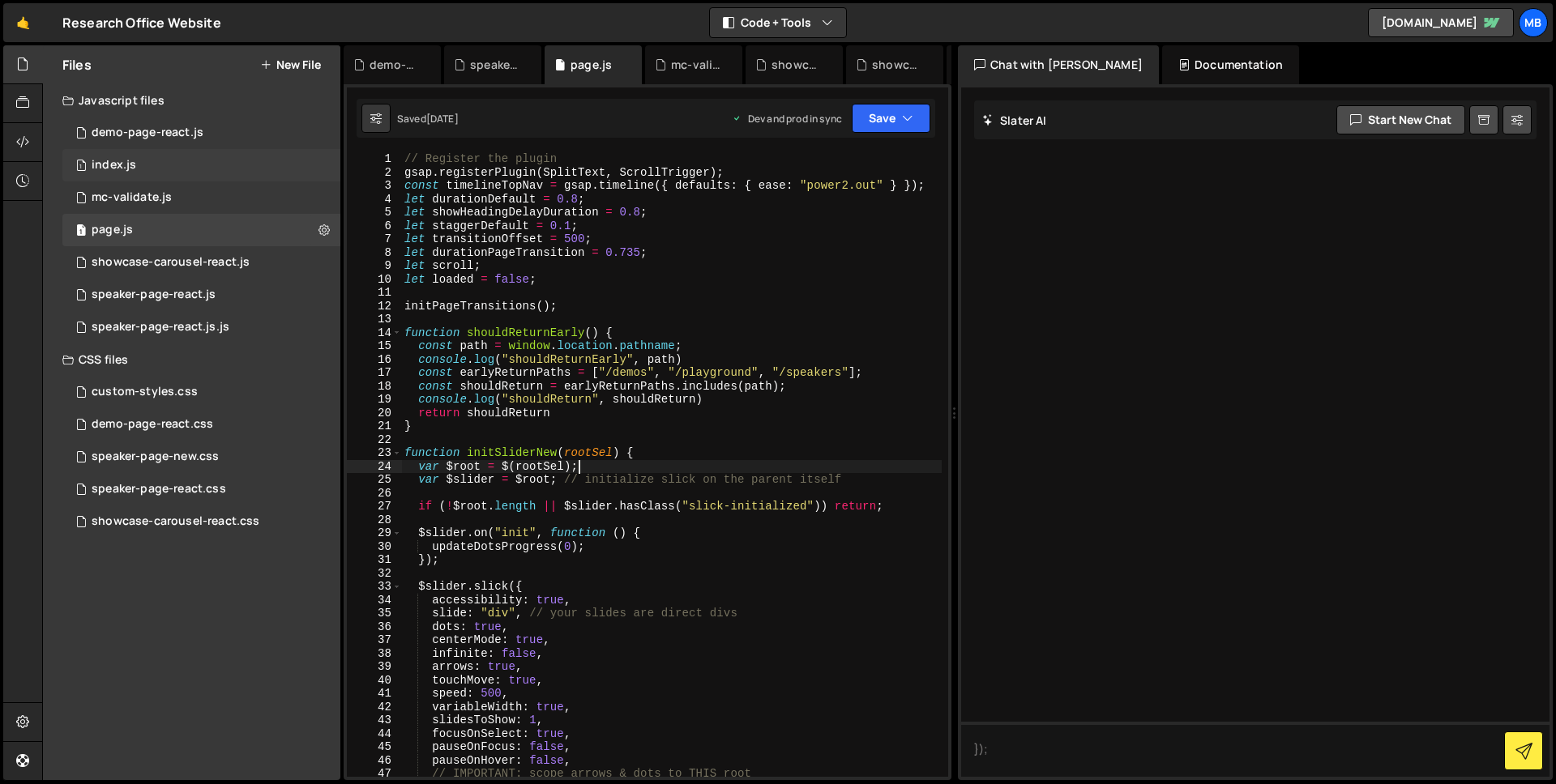
click at [137, 170] on div "1 index.js 0" at bounding box center [201, 165] width 278 height 32
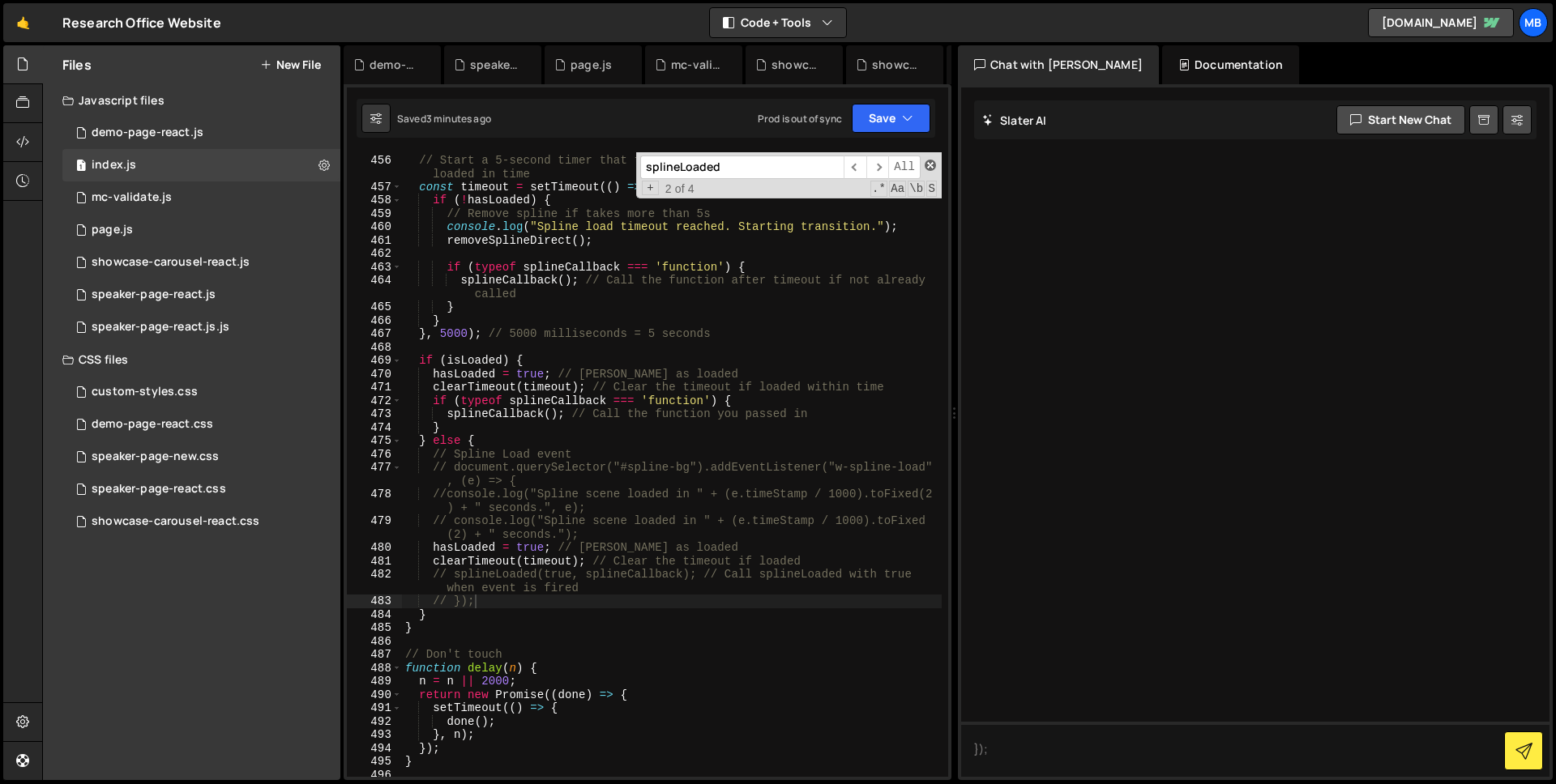
click at [933, 164] on span at bounding box center [931, 165] width 11 height 11
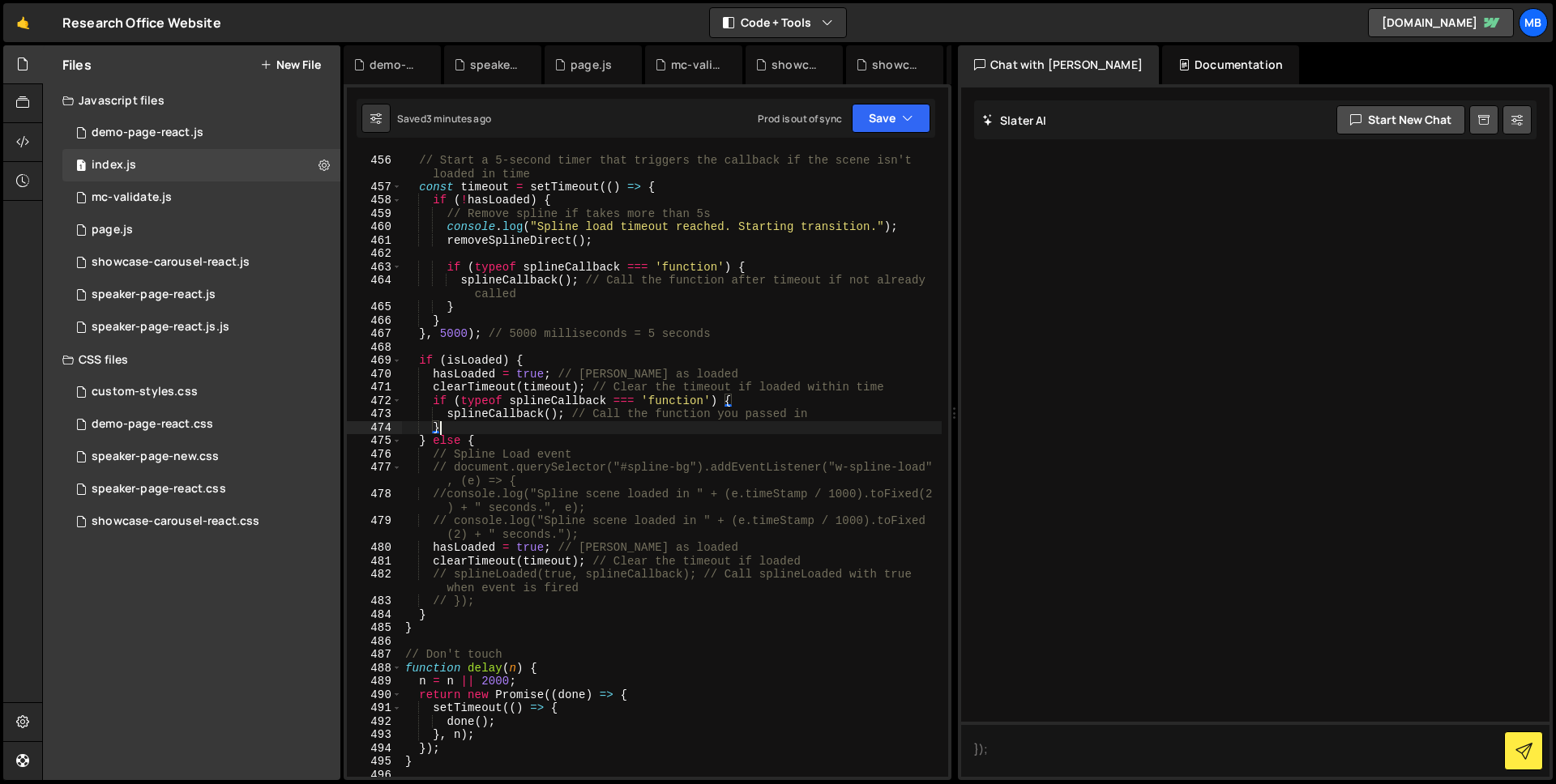
click at [685, 430] on div "// Start a 5-second timer that triggers the callback if the scene isn't loaded …" at bounding box center [673, 466] width 540 height 651
type textarea "}"
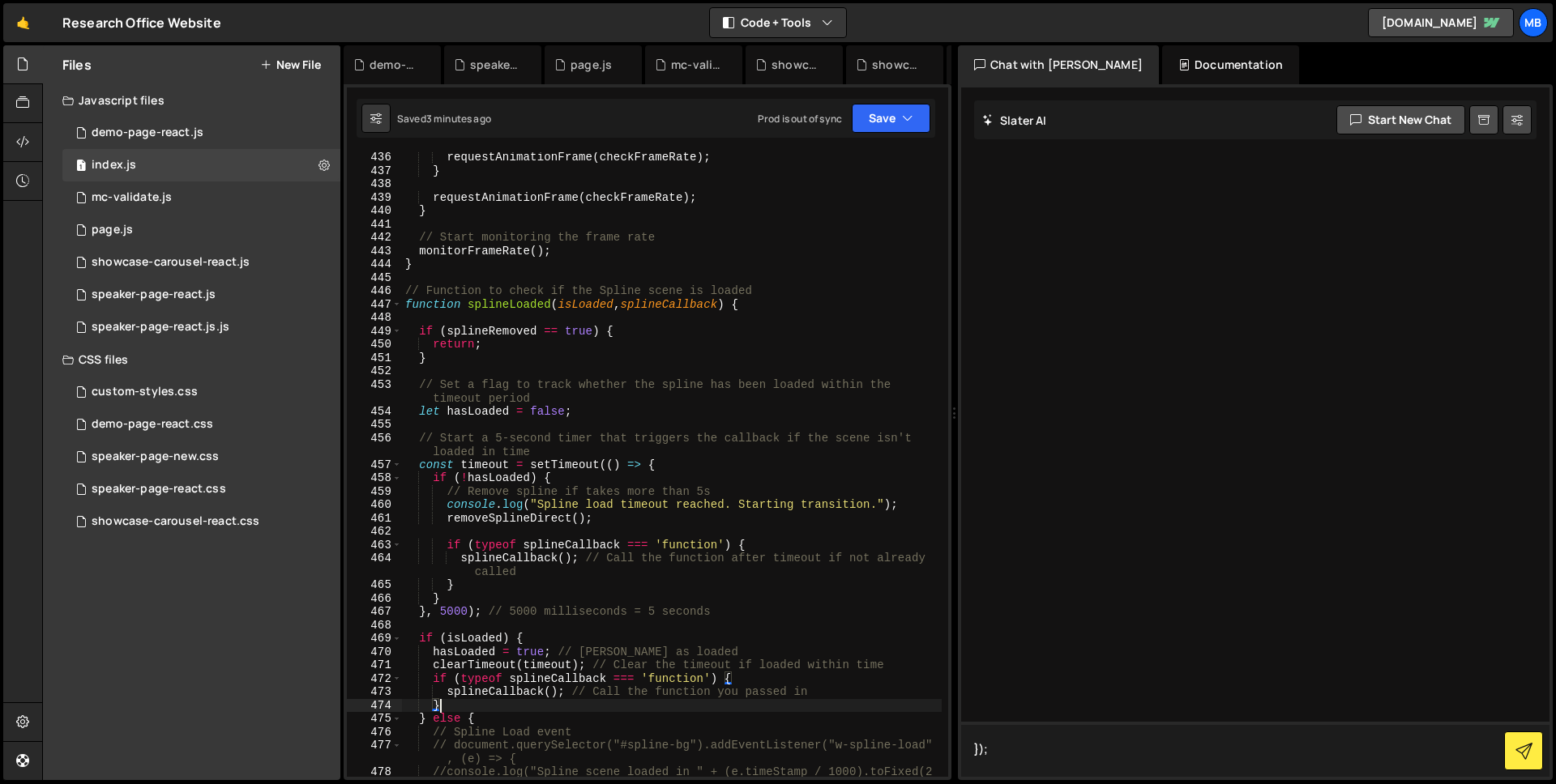
scroll to position [5926, 0]
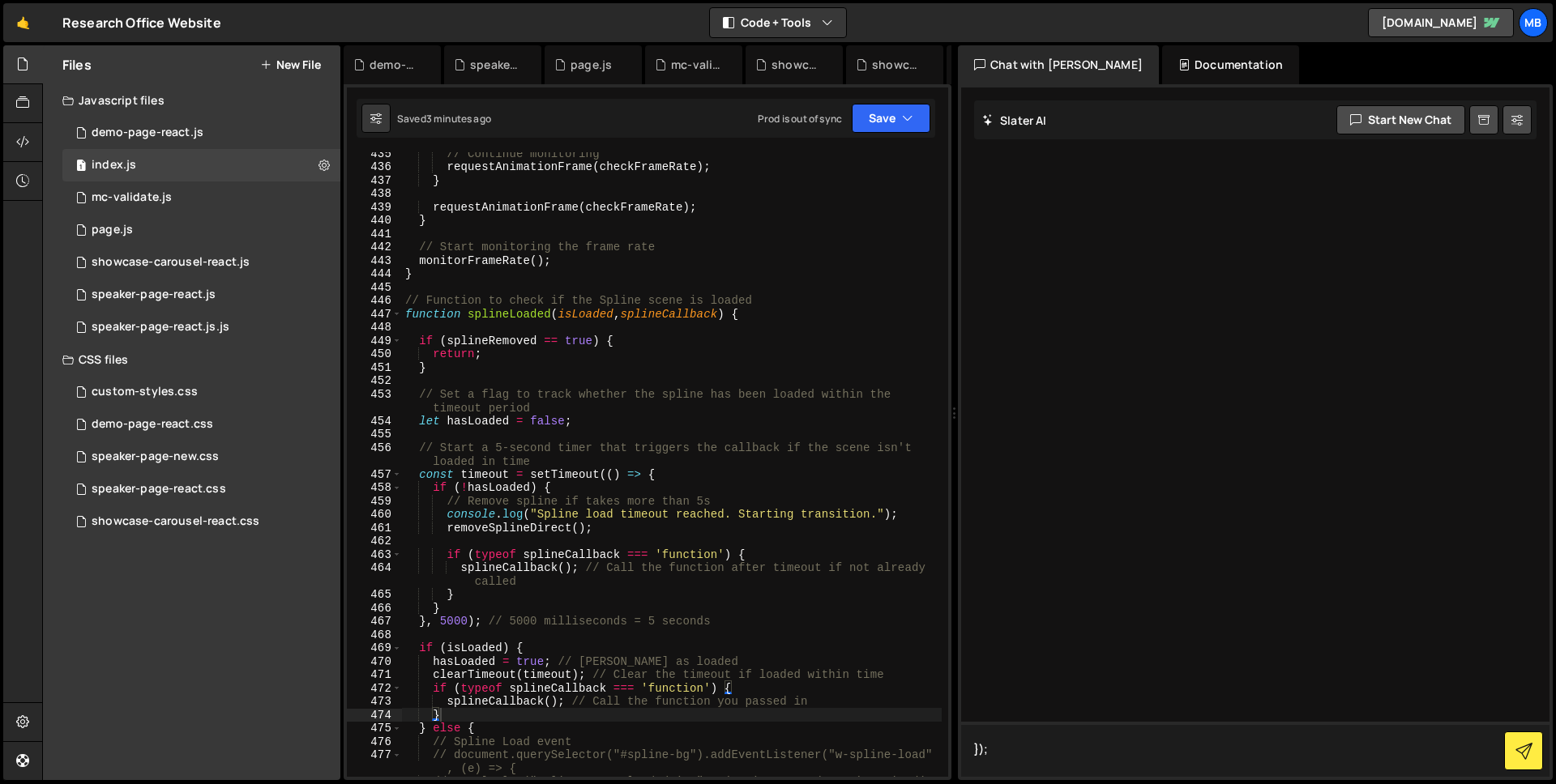
click at [1059, 748] on textarea "});" at bounding box center [1255, 750] width 588 height 55
drag, startPoint x: 1059, startPoint y: 748, endPoint x: 947, endPoint y: 749, distance: 112.0
click at [947, 749] on div "Files New File Javascript files 0 demo-page-react.js 0 1 index.js 0 0 mc-valida…" at bounding box center [799, 413] width 1514 height 736
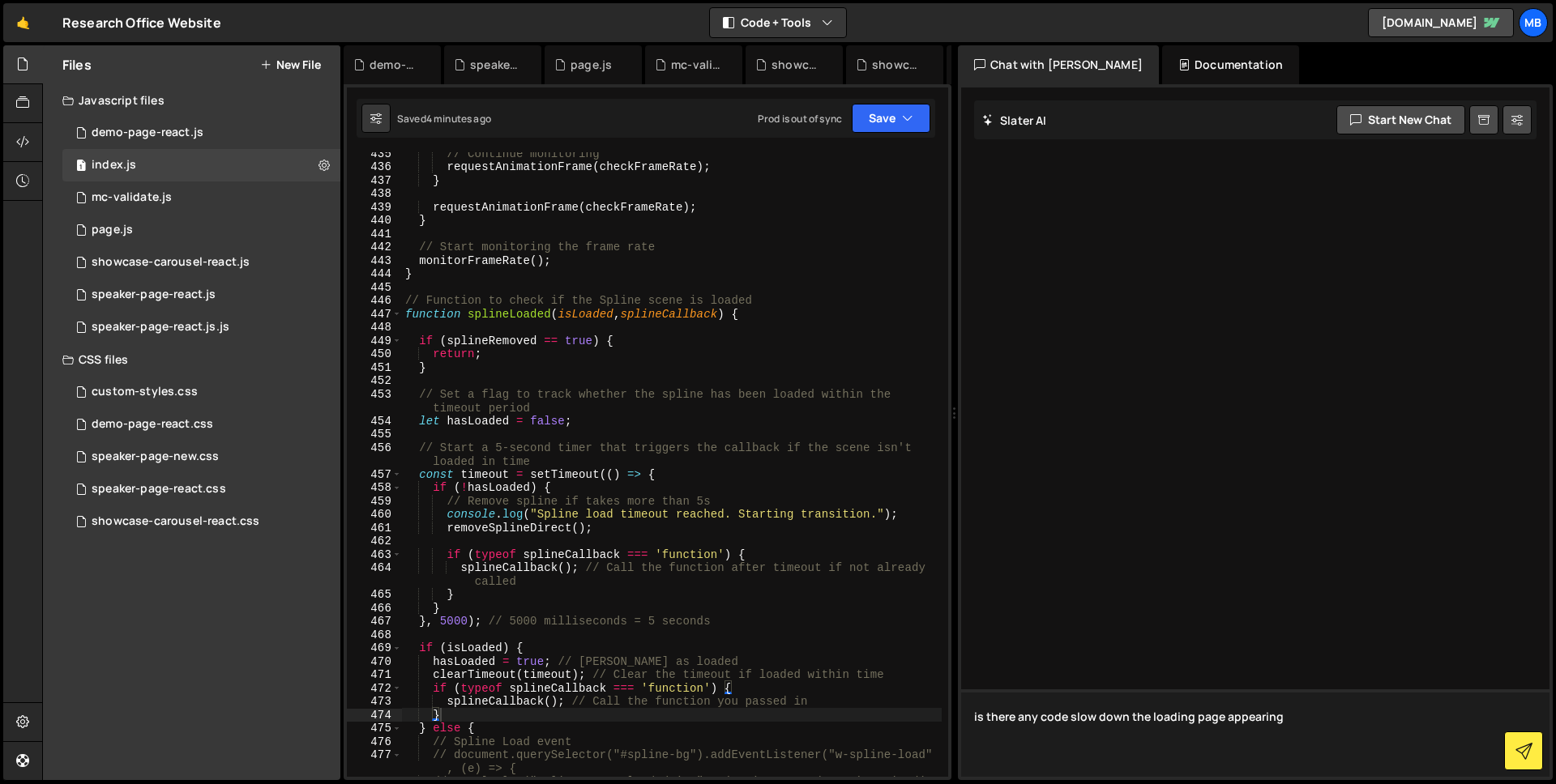
drag, startPoint x: 1066, startPoint y: 718, endPoint x: 1120, endPoint y: 720, distance: 54.0
click at [1120, 720] on textarea "is there any code slow down the loading page appearing" at bounding box center [1255, 733] width 588 height 88
type textarea "is there any code delaying the loading page appearing"
